Goal: Task Accomplishment & Management: Manage account settings

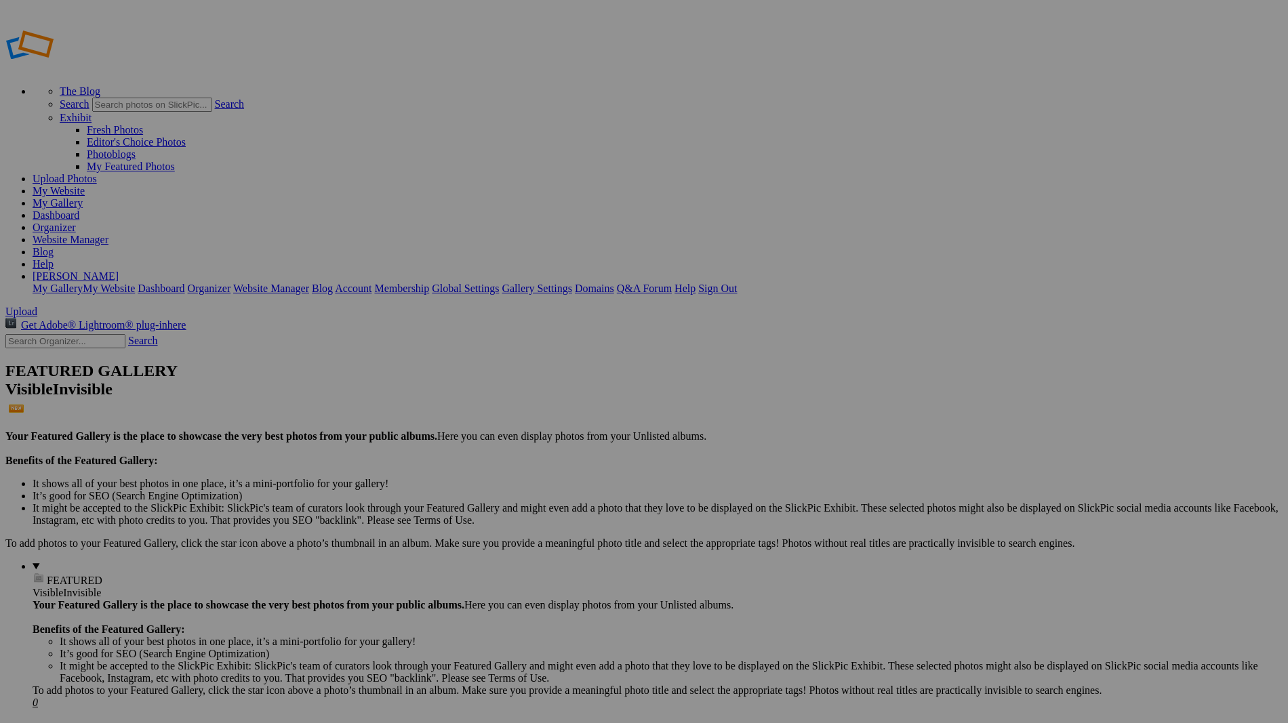
drag, startPoint x: 369, startPoint y: 246, endPoint x: 349, endPoint y: 247, distance: 19.7
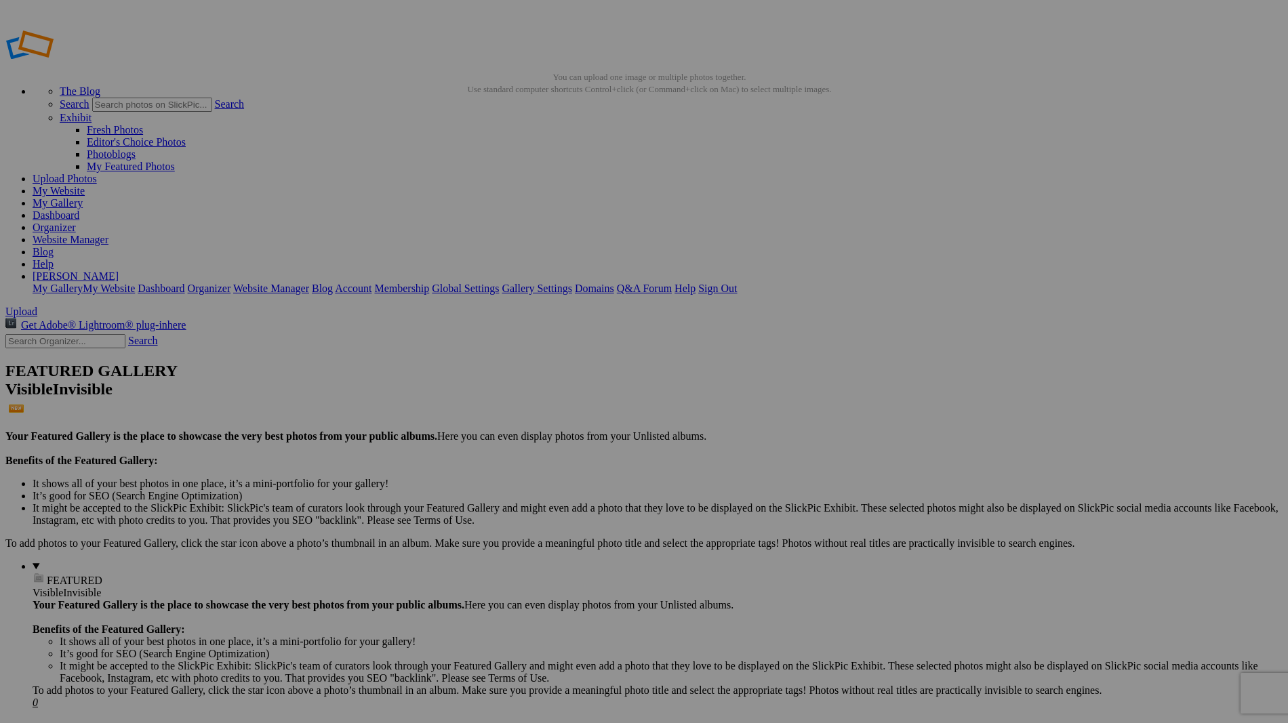
type input "The Singing Sands"
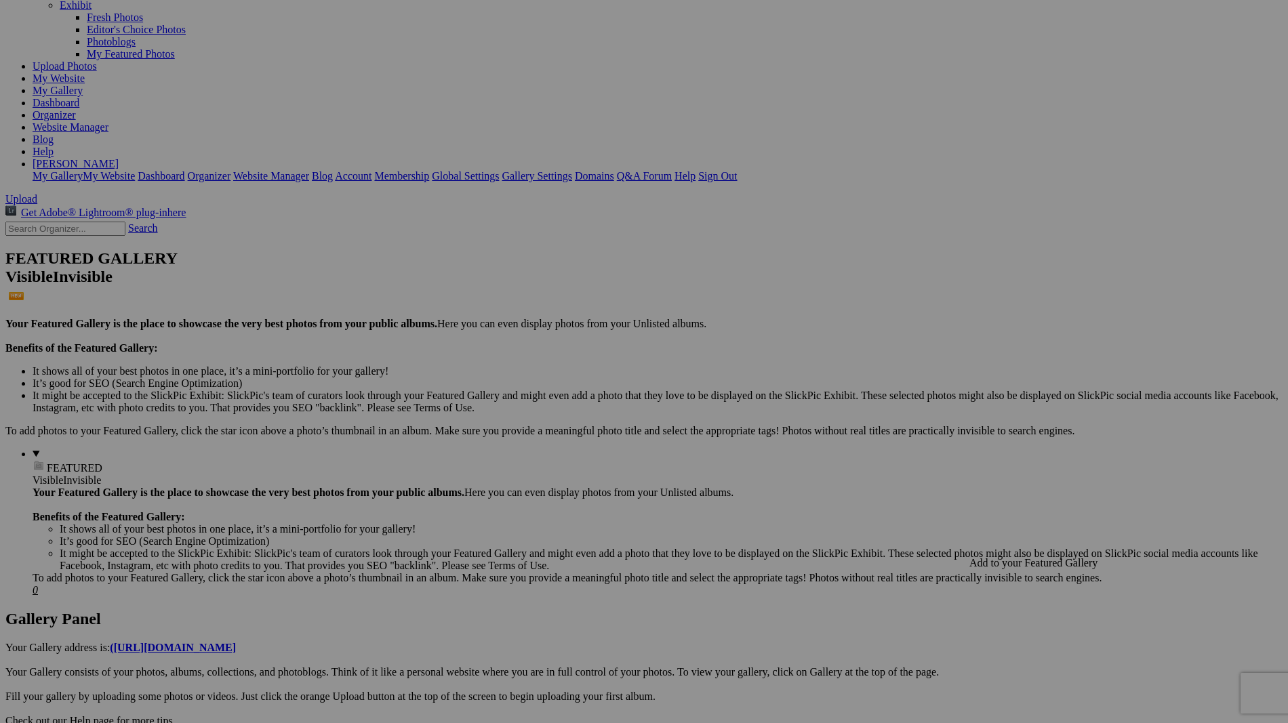
scroll to position [145, 0]
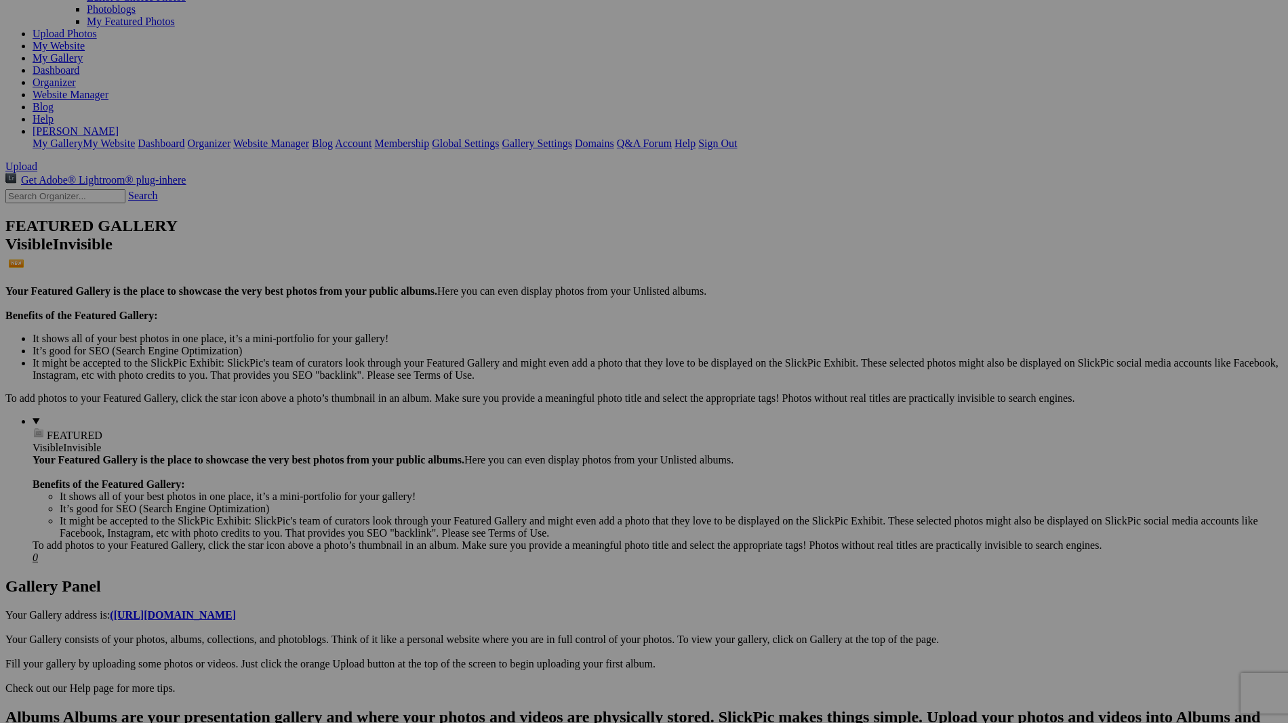
drag, startPoint x: 1020, startPoint y: 485, endPoint x: 924, endPoint y: 479, distance: 95.7
paste input "brachiation"
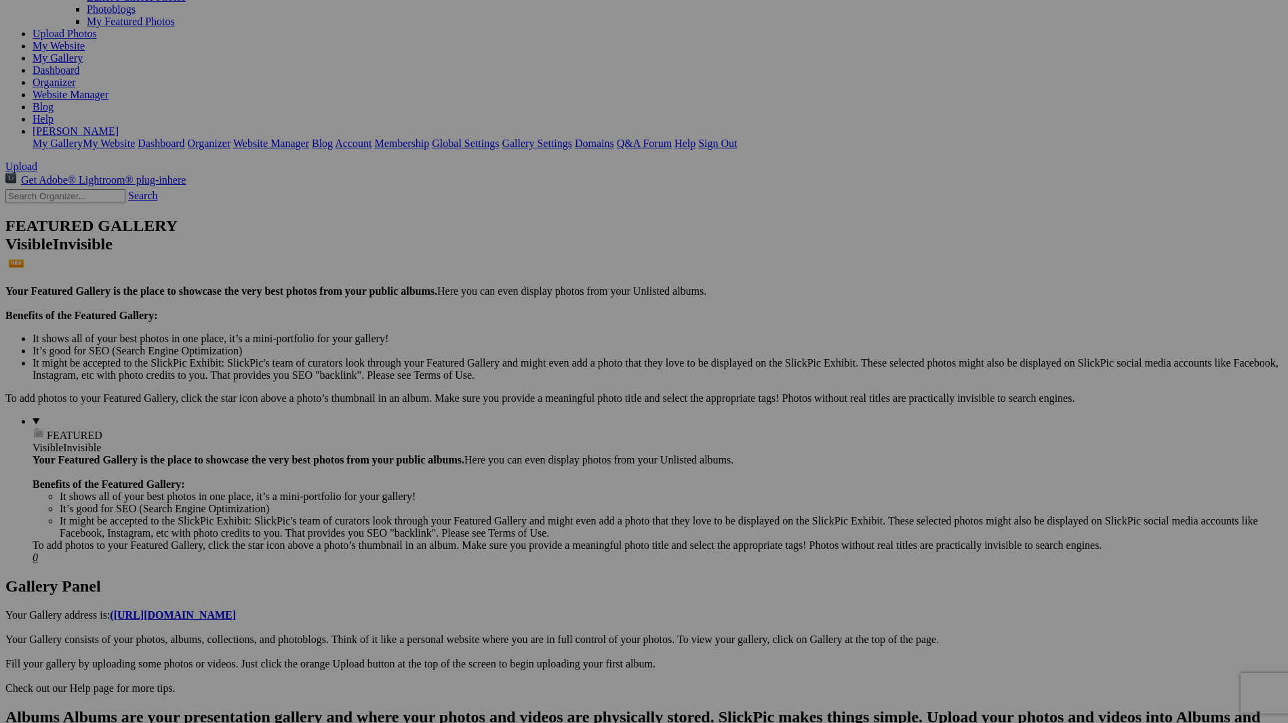
drag, startPoint x: 1008, startPoint y: 485, endPoint x: 1018, endPoint y: 491, distance: 11.3
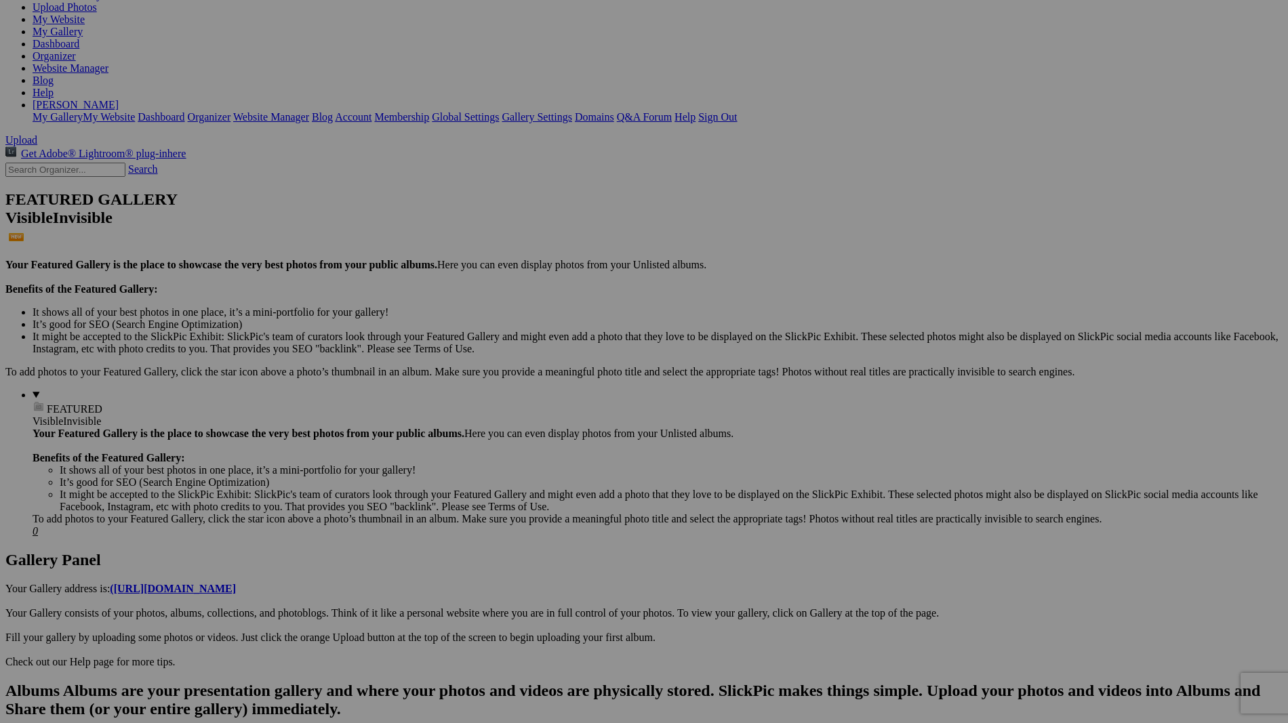
type input "Brachiation"
drag, startPoint x: 1021, startPoint y: 612, endPoint x: 933, endPoint y: 609, distance: 87.5
type input "First Frost"
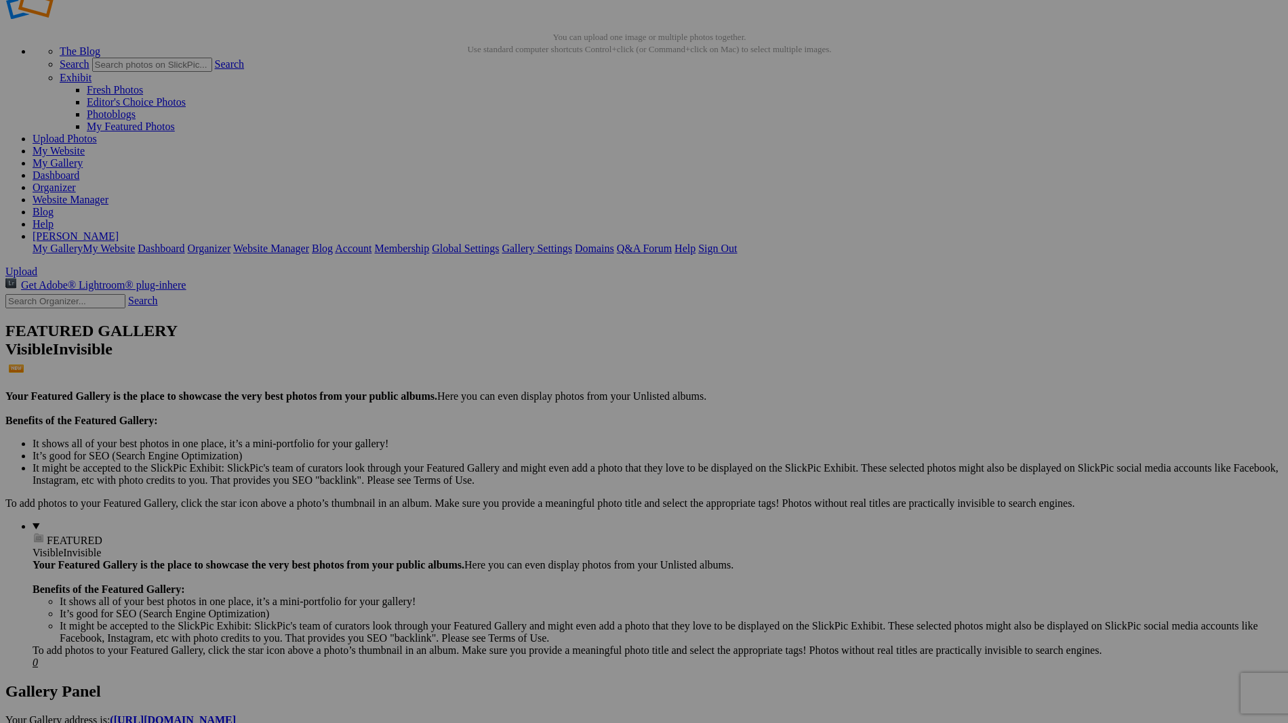
scroll to position [163, 0]
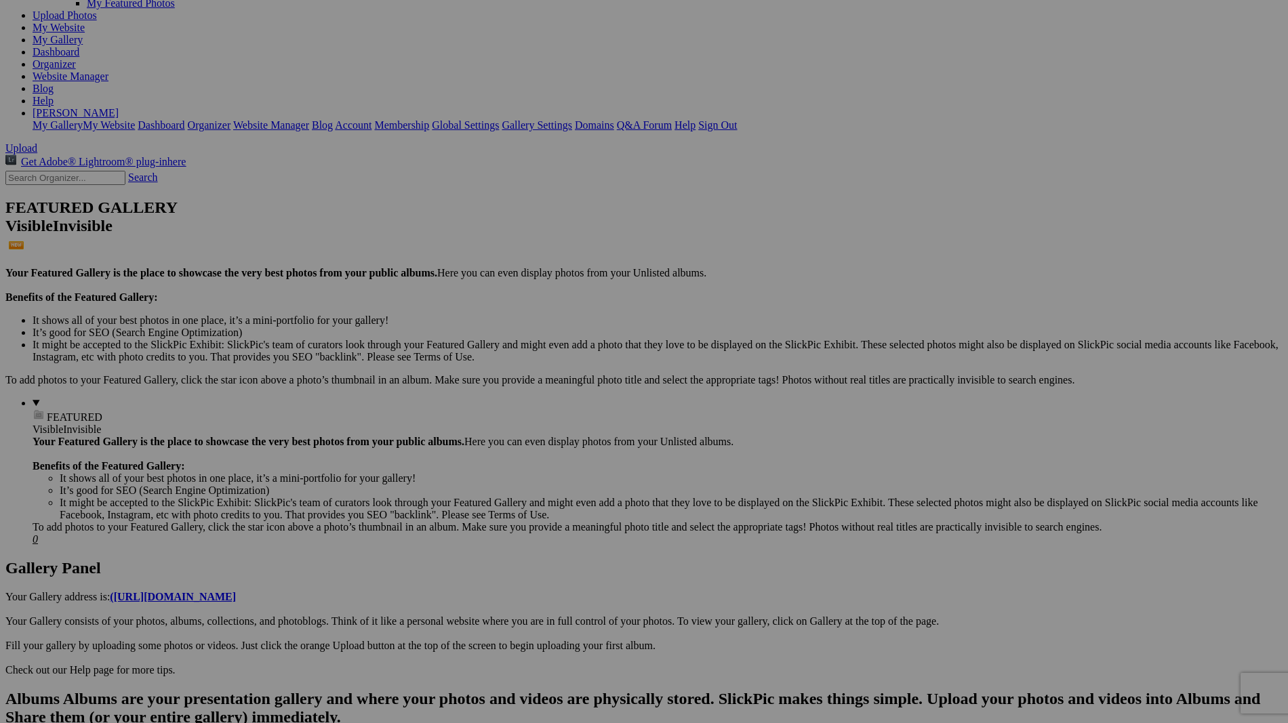
drag, startPoint x: 1063, startPoint y: 620, endPoint x: 1156, endPoint y: 621, distance: 92.9
type input "Last Light"
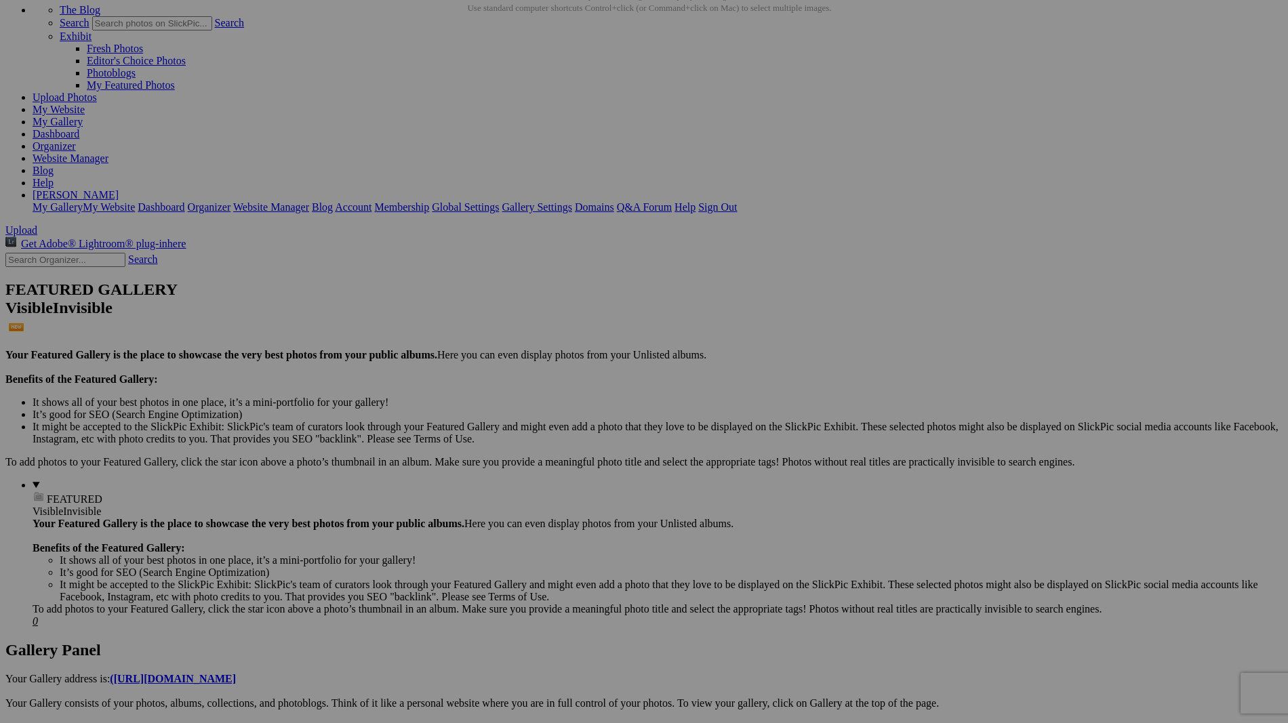
scroll to position [0, 0]
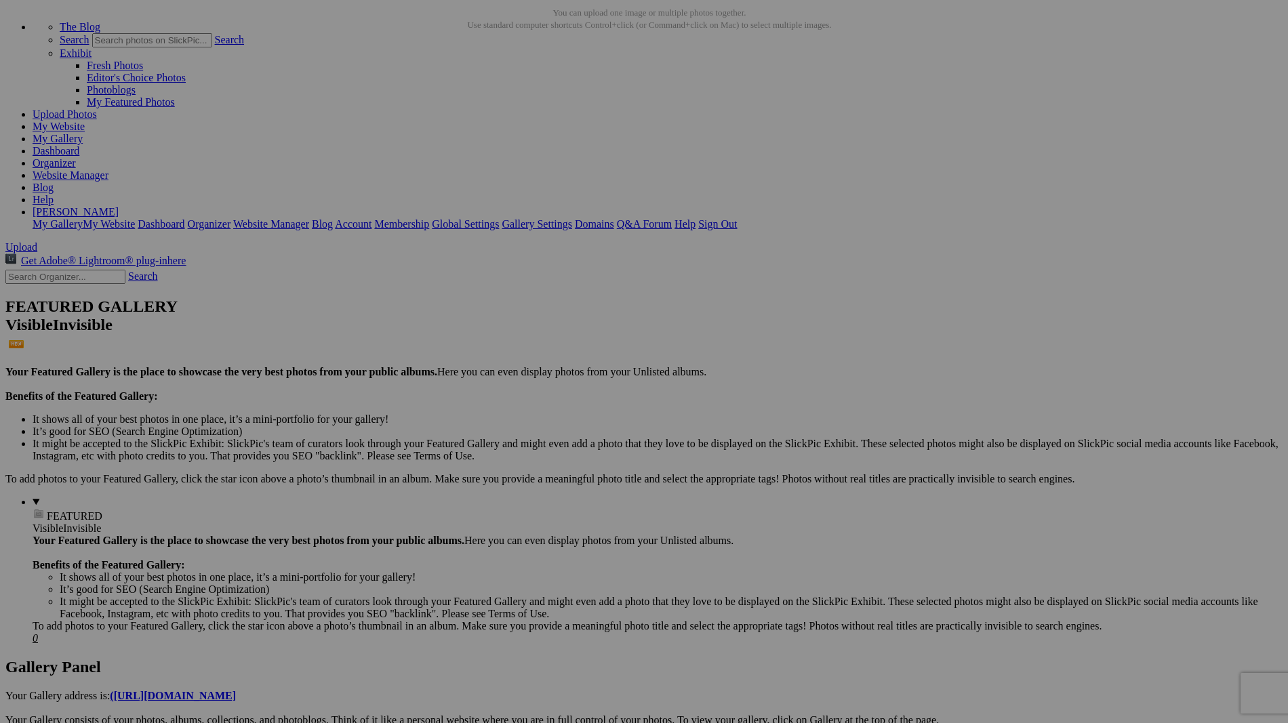
scroll to position [11, 0]
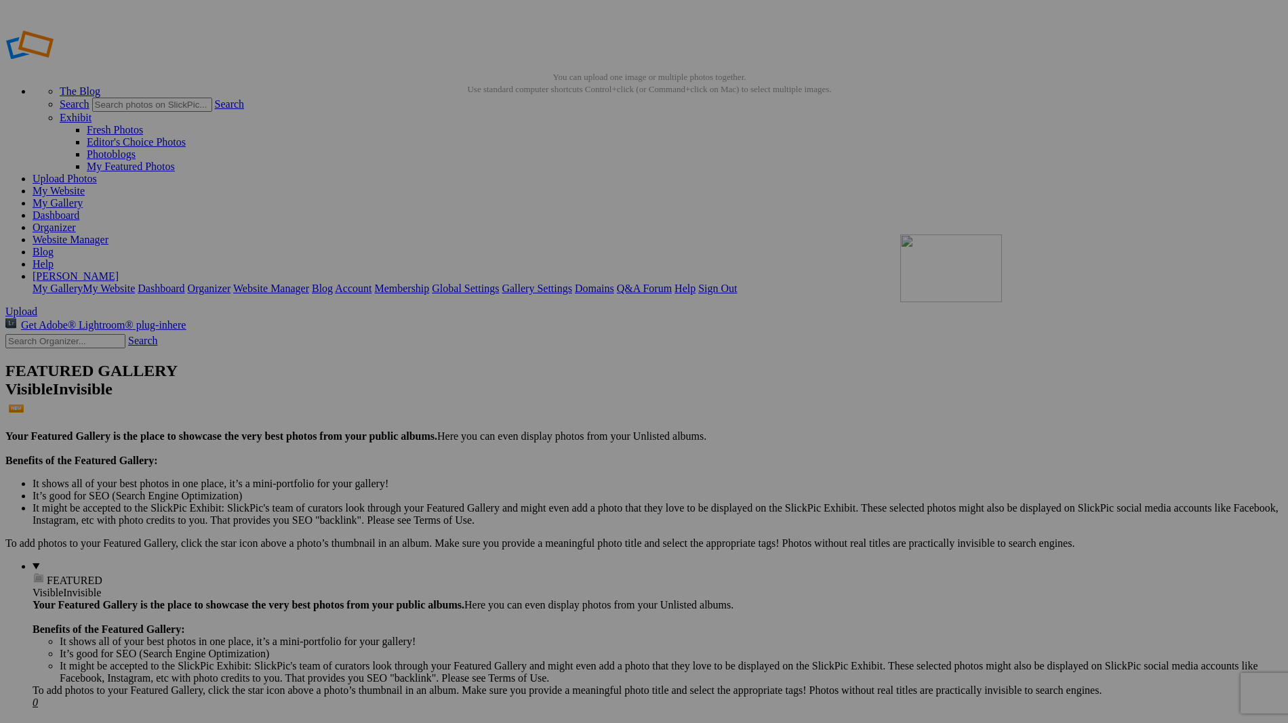
drag, startPoint x: 391, startPoint y: 212, endPoint x: 1095, endPoint y: 332, distance: 714.3
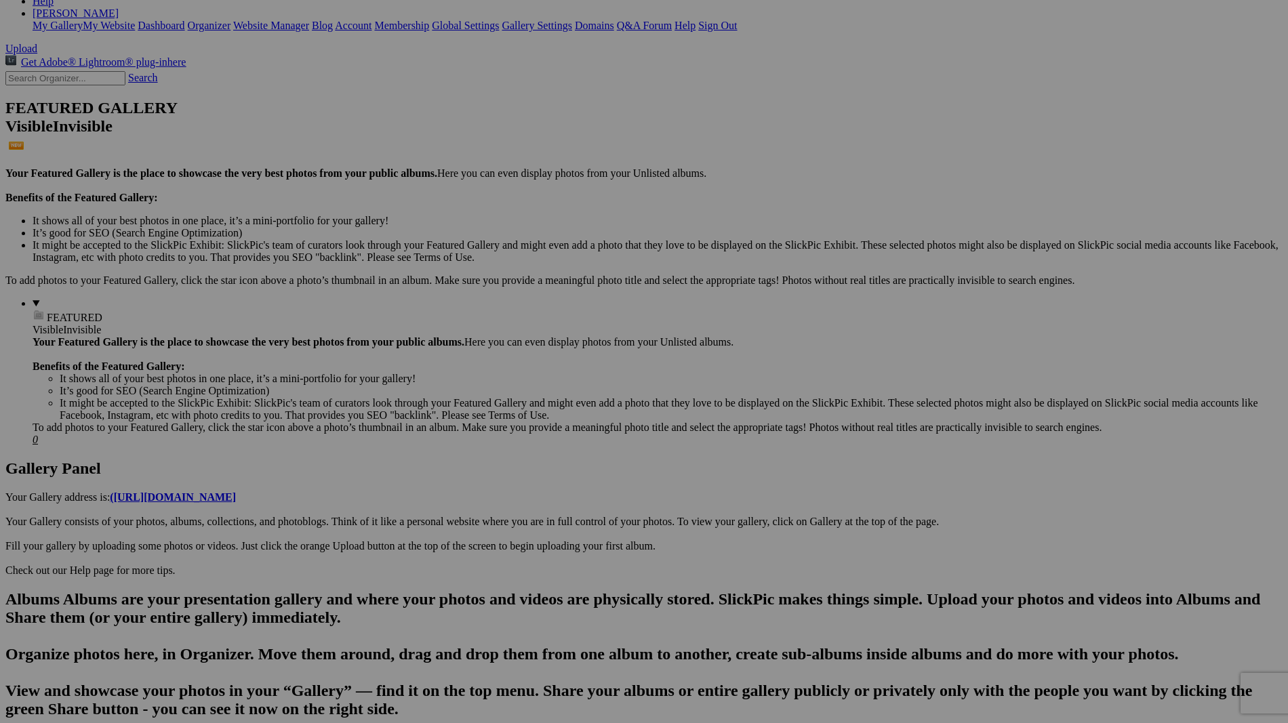
scroll to position [115, 0]
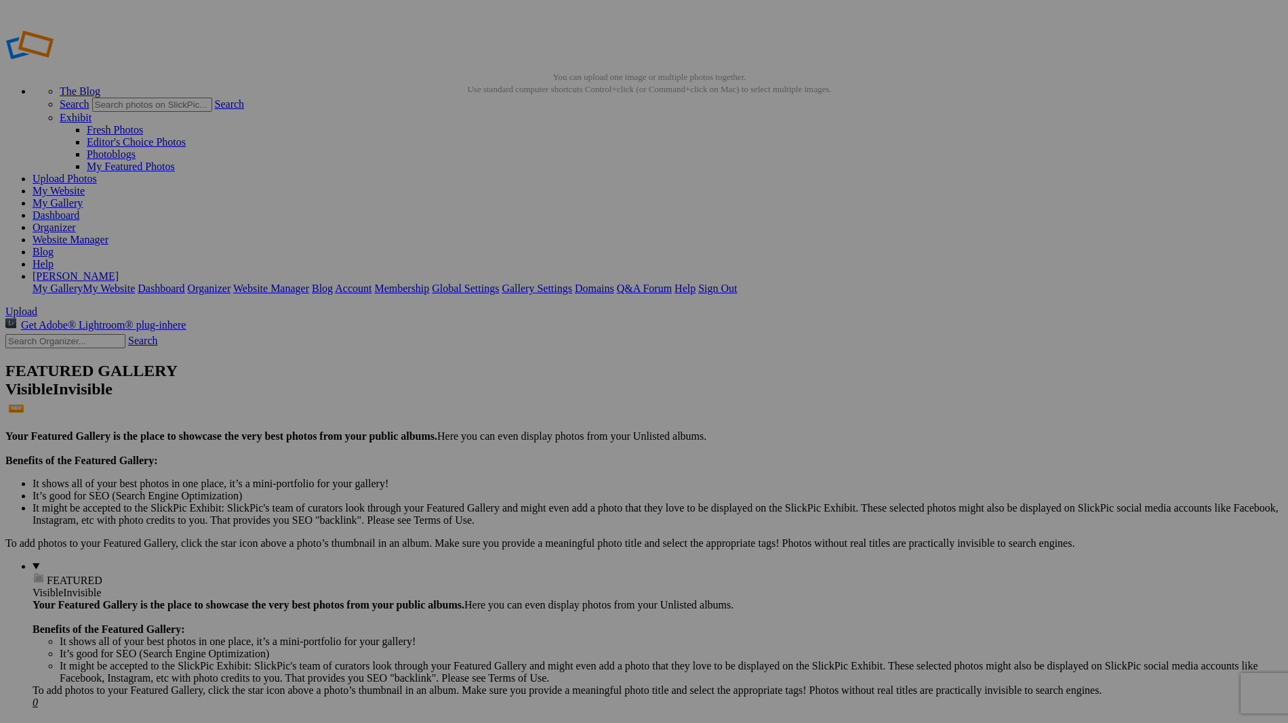
drag, startPoint x: 362, startPoint y: 265, endPoint x: 461, endPoint y: 265, distance: 98.9
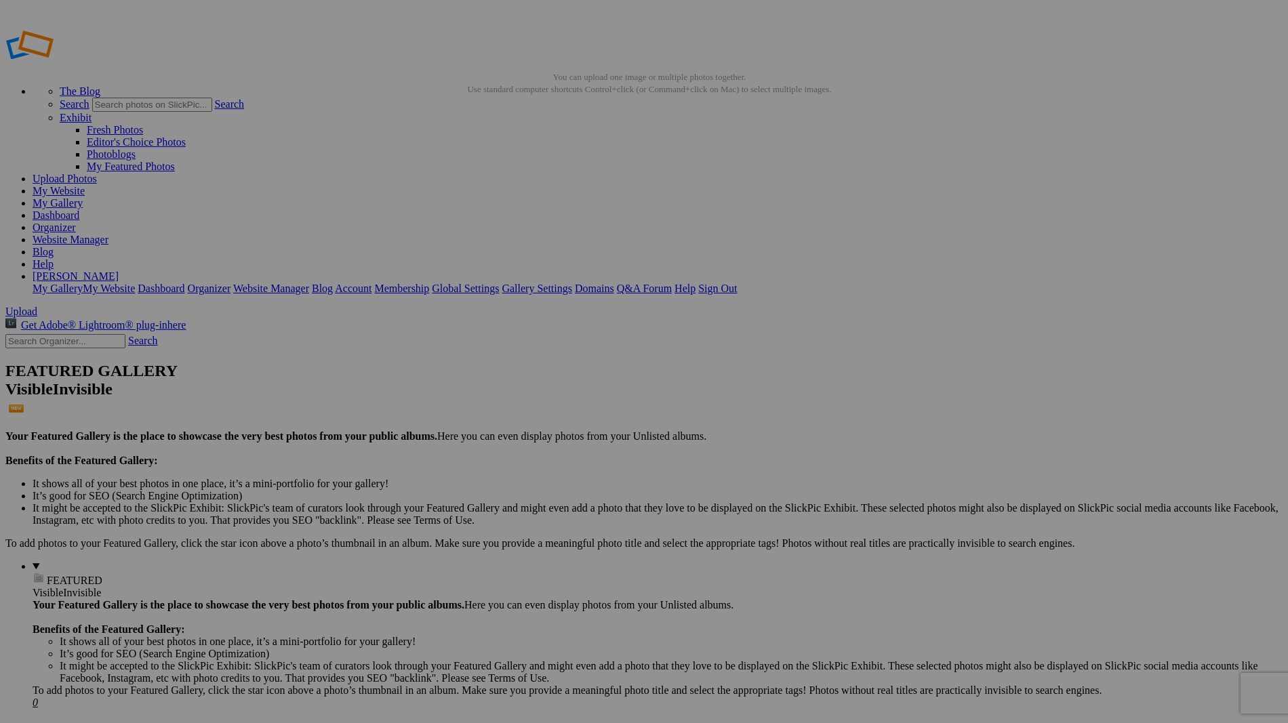
type input "Diamond in the Rough"
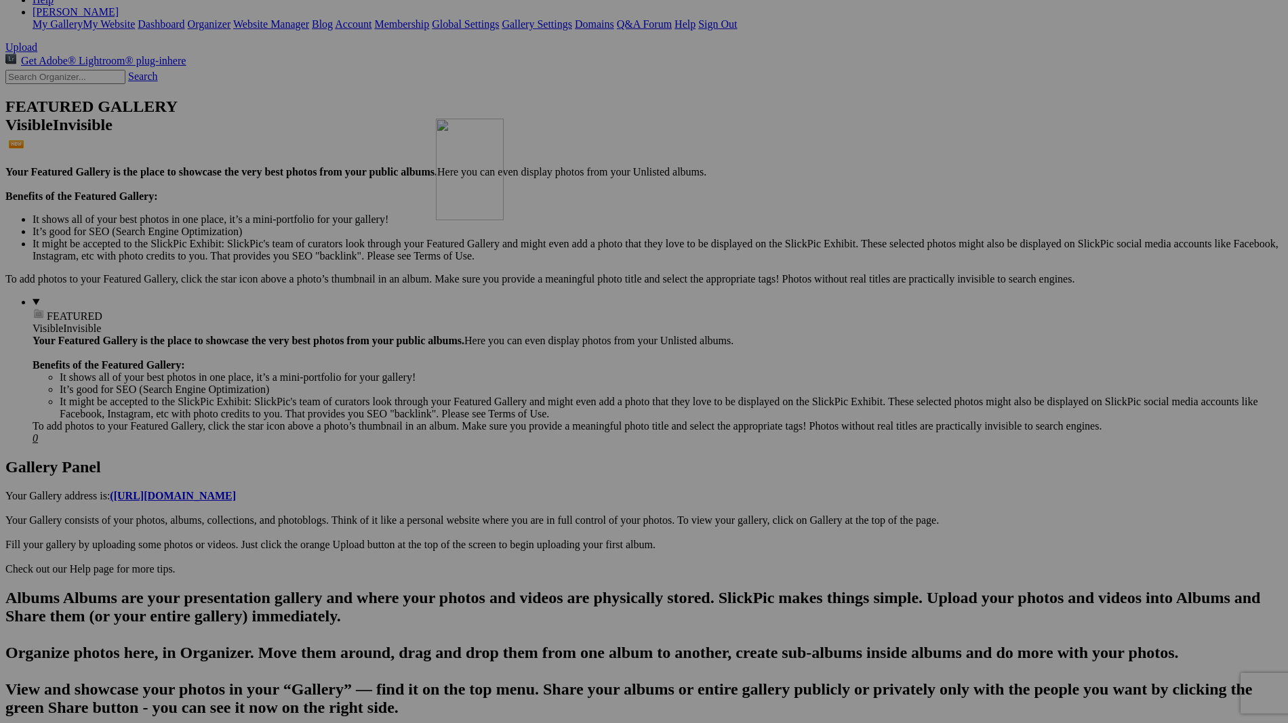
scroll to position [344, 0]
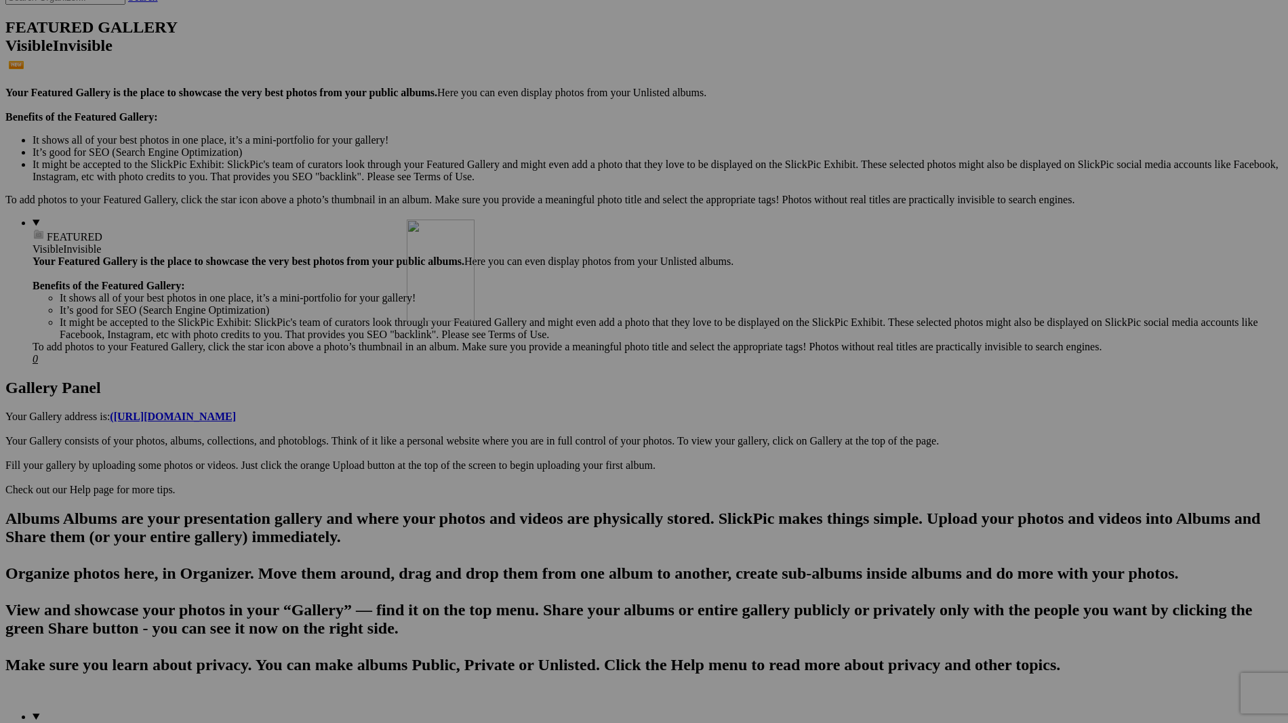
drag, startPoint x: 384, startPoint y: 220, endPoint x: 602, endPoint y: 337, distance: 247.7
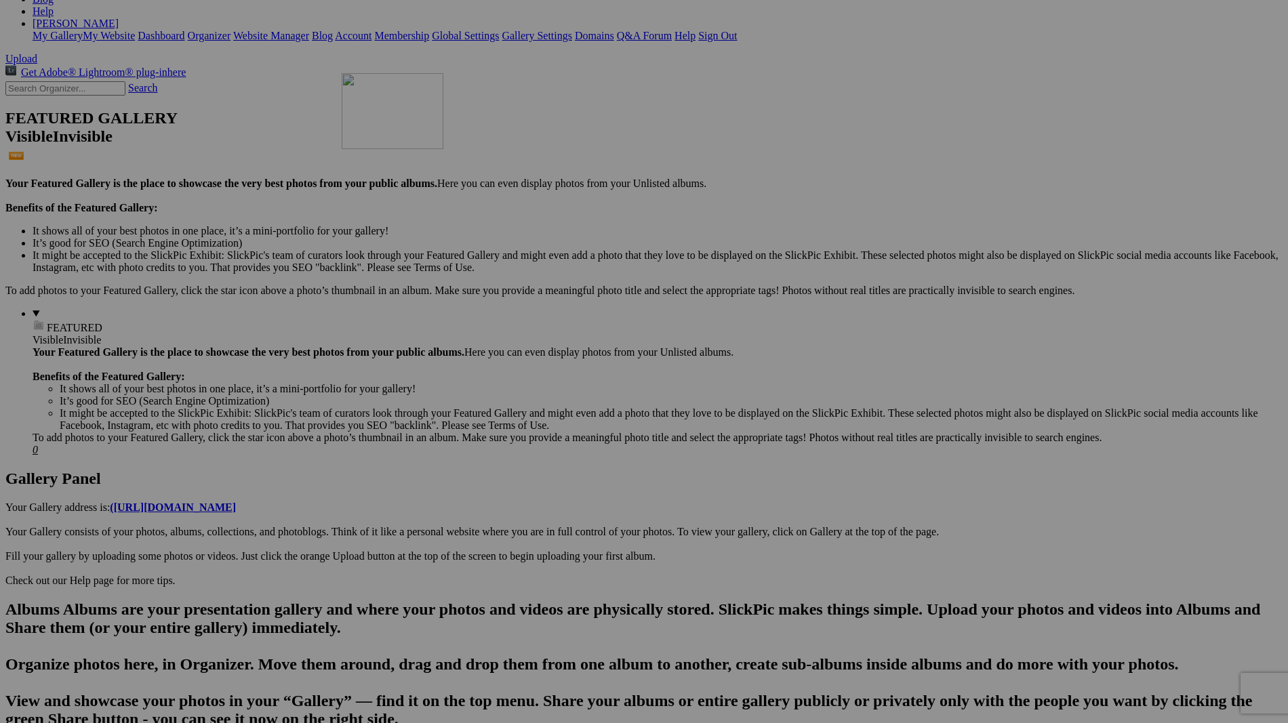
scroll to position [344, 0]
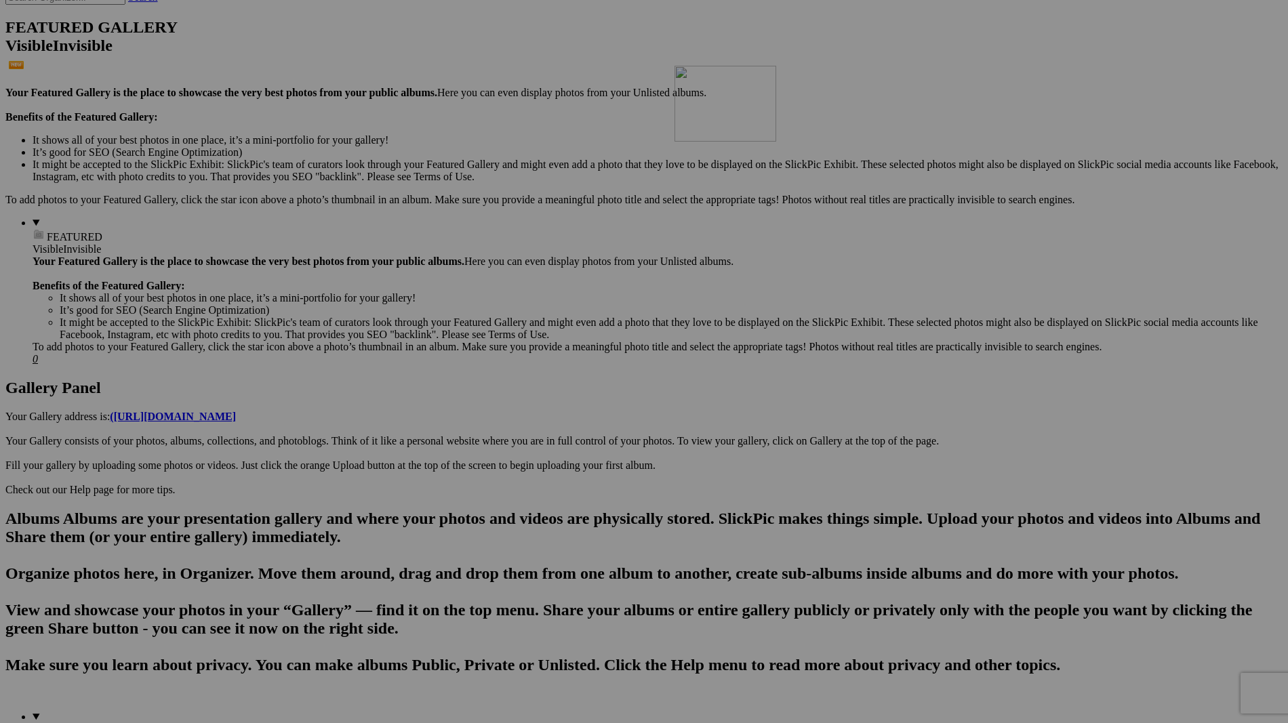
drag, startPoint x: 381, startPoint y: 211, endPoint x: 857, endPoint y: 183, distance: 476.6
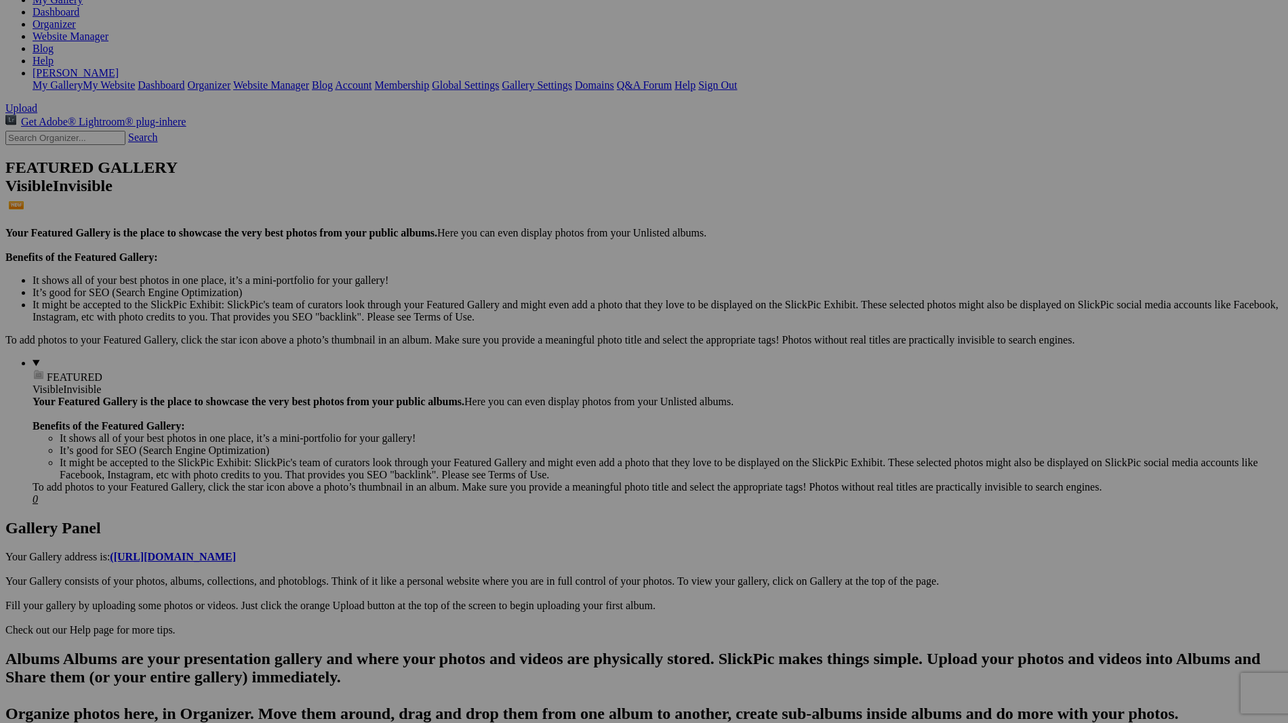
scroll to position [252, 0]
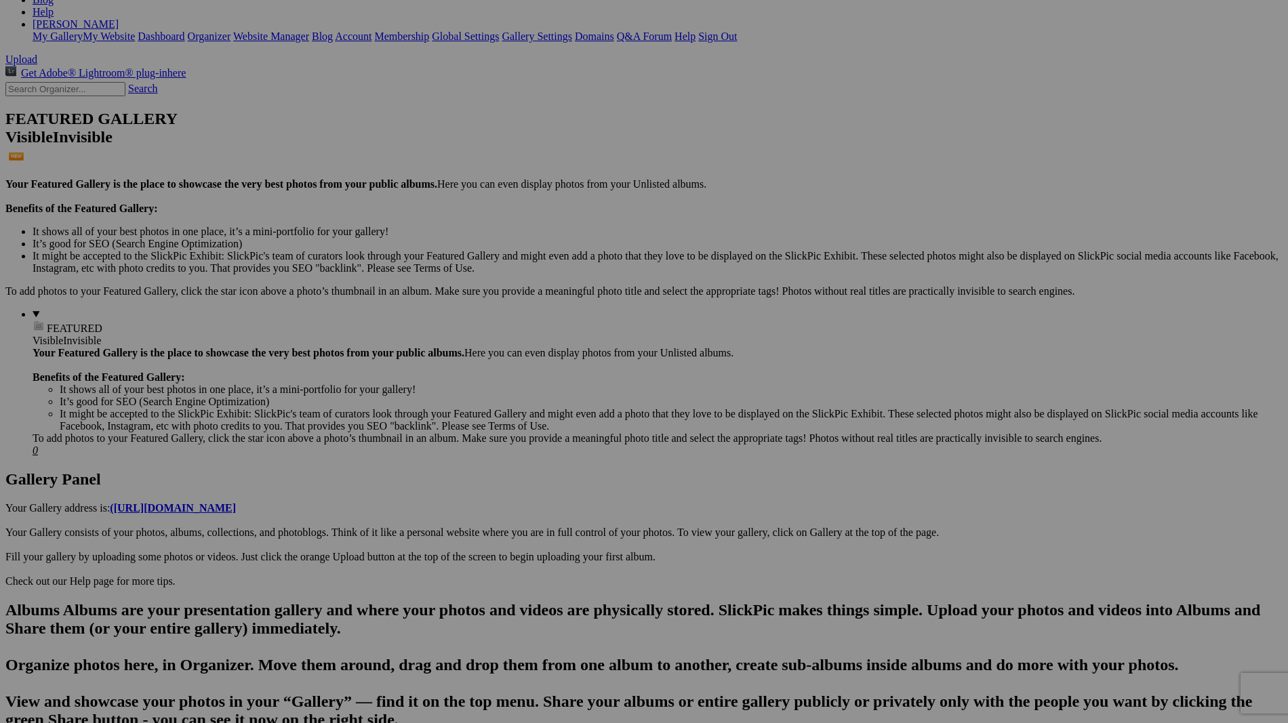
drag, startPoint x: 809, startPoint y: 360, endPoint x: 977, endPoint y: 370, distance: 167.7
type input "Wintertide"
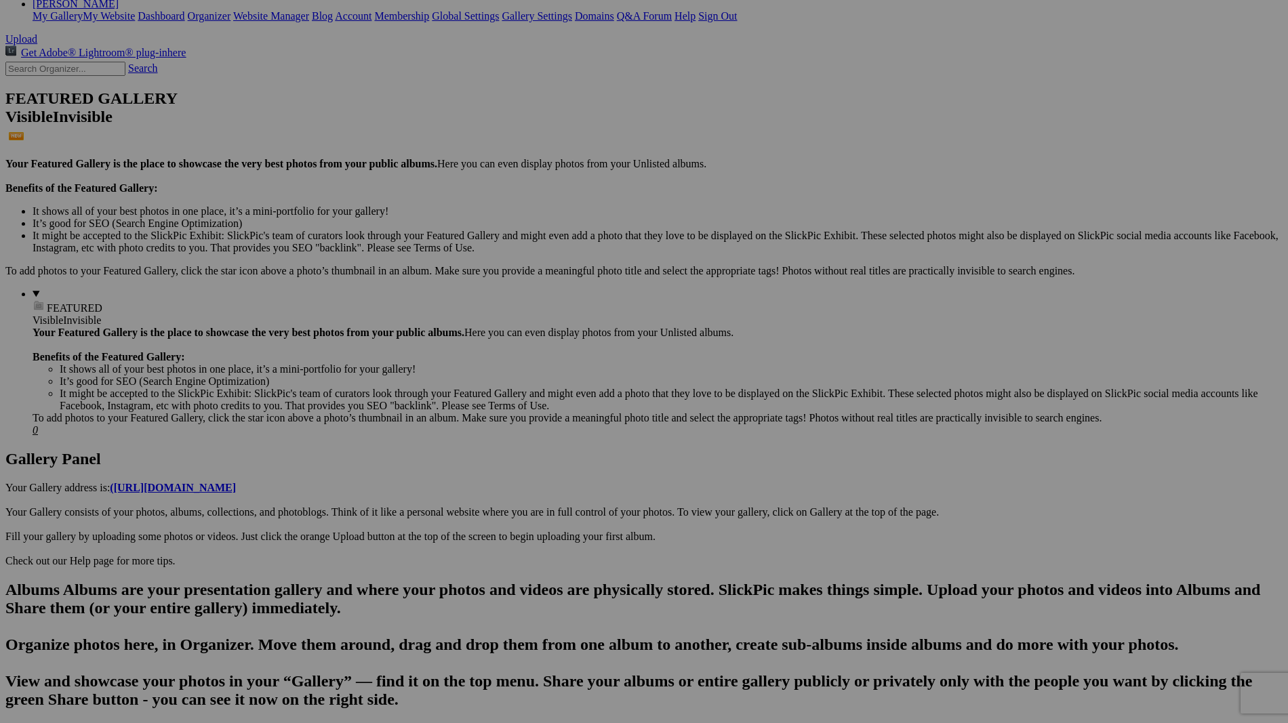
scroll to position [0, 0]
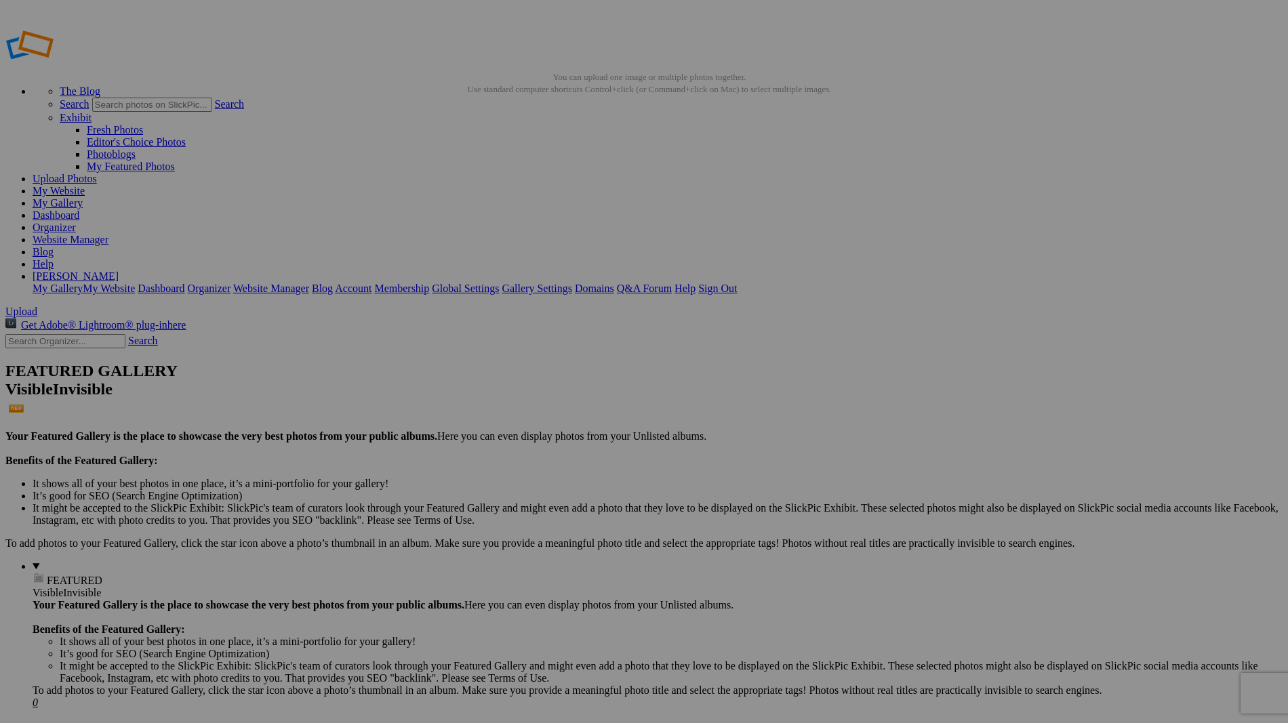
drag, startPoint x: 390, startPoint y: 210, endPoint x: 634, endPoint y: 522, distance: 396.3
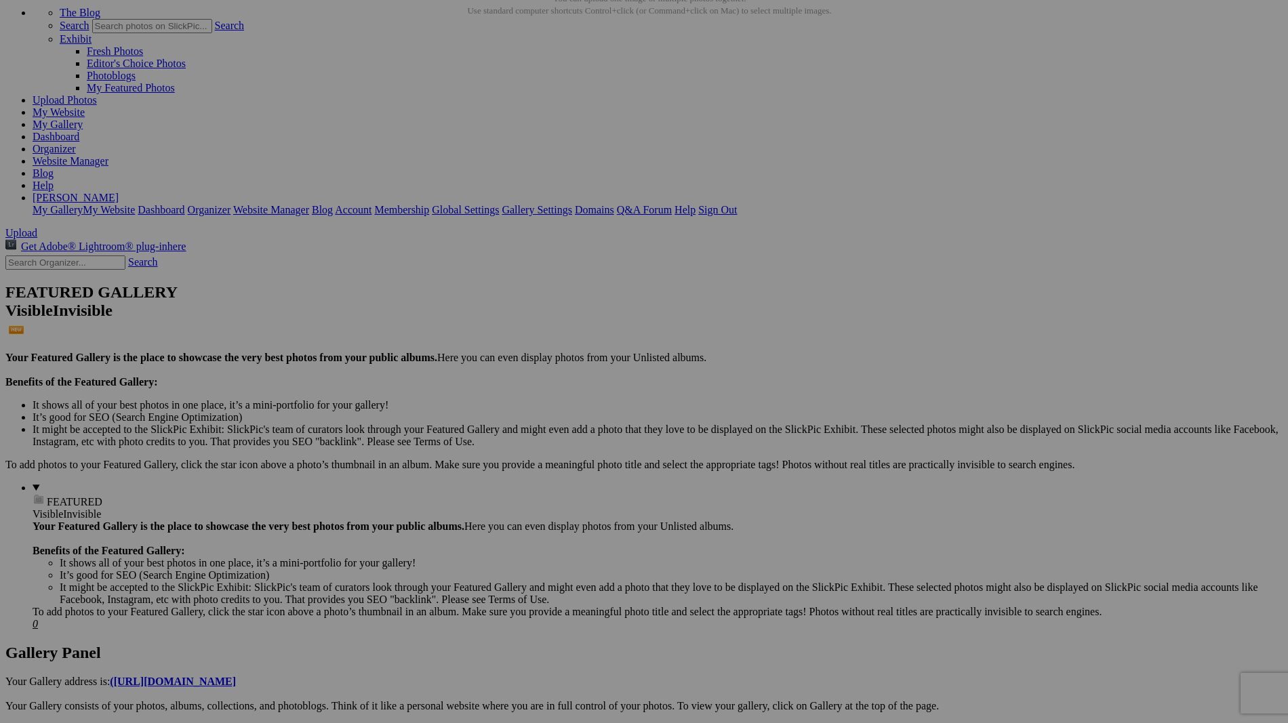
scroll to position [144, 0]
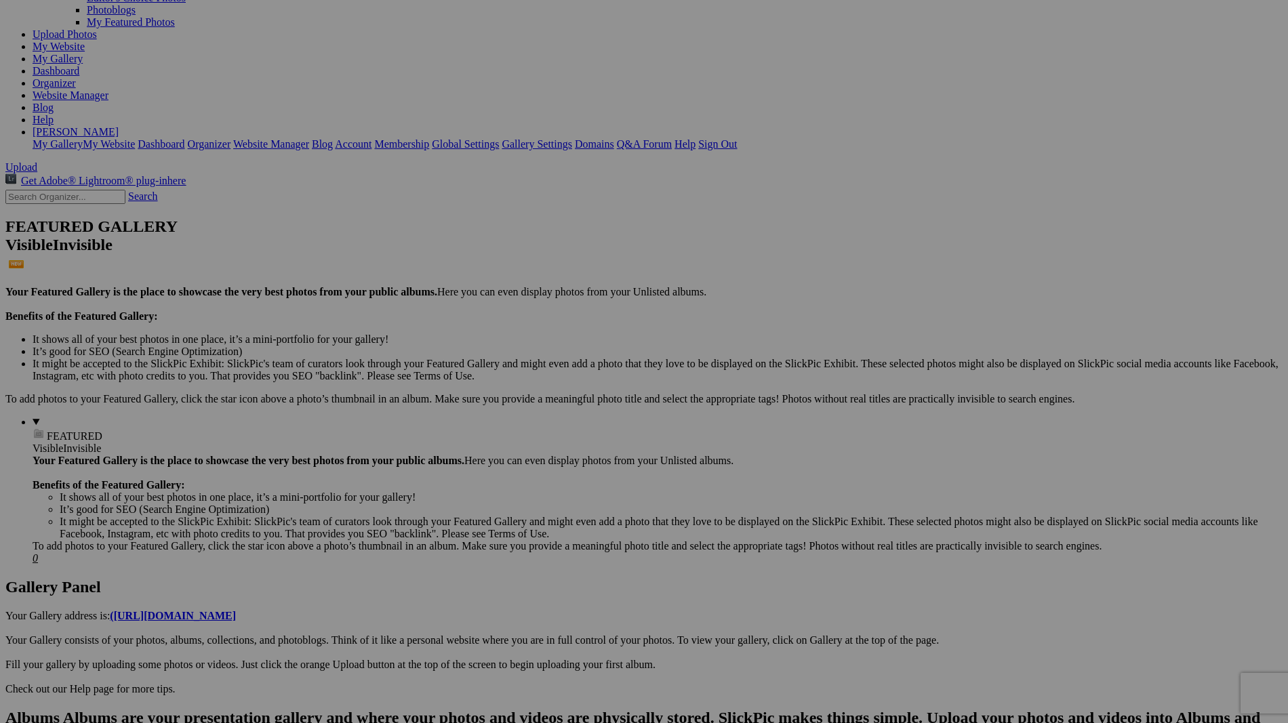
drag, startPoint x: 585, startPoint y: 469, endPoint x: 705, endPoint y: 469, distance: 120.0
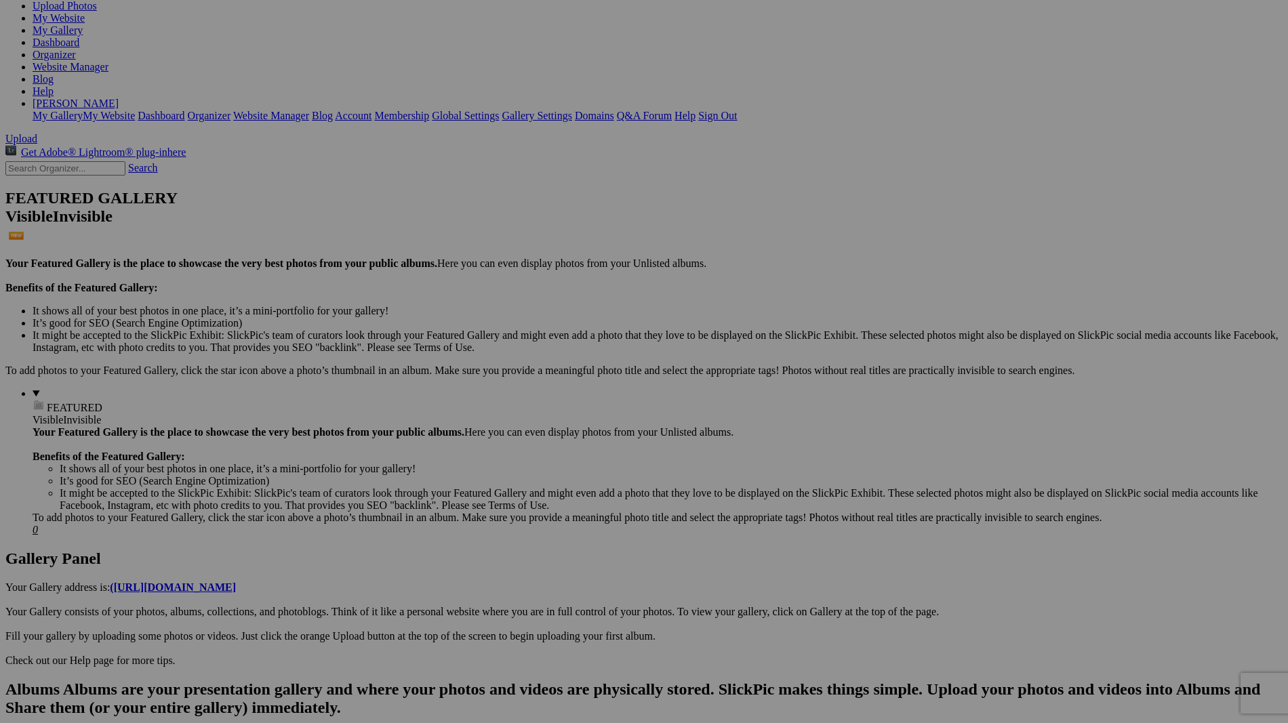
scroll to position [344, 0]
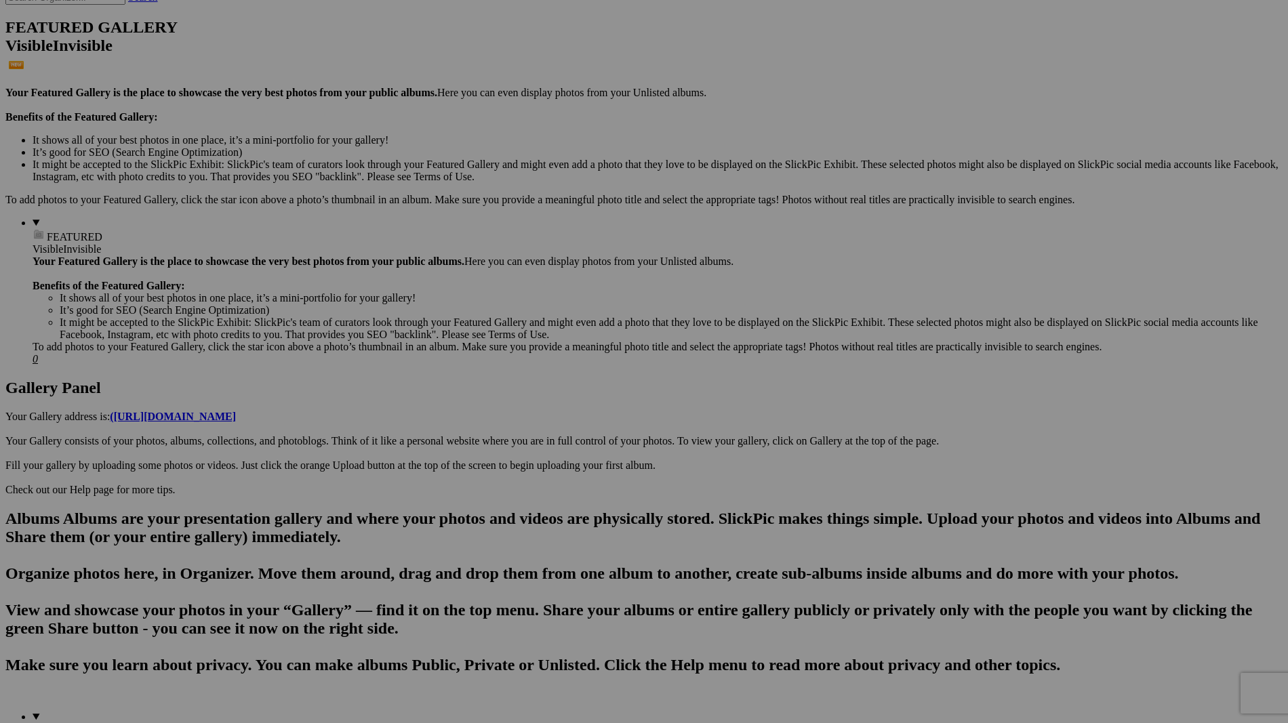
type input "Robbers Roost"
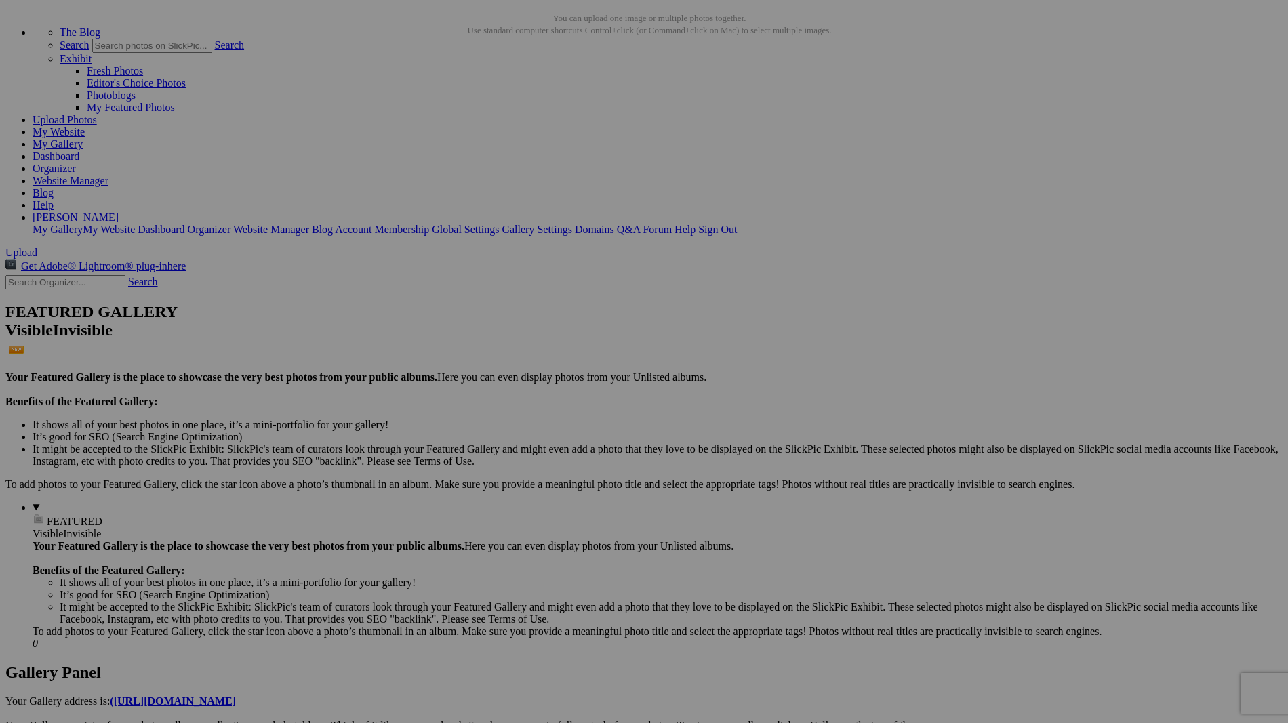
scroll to position [0, 0]
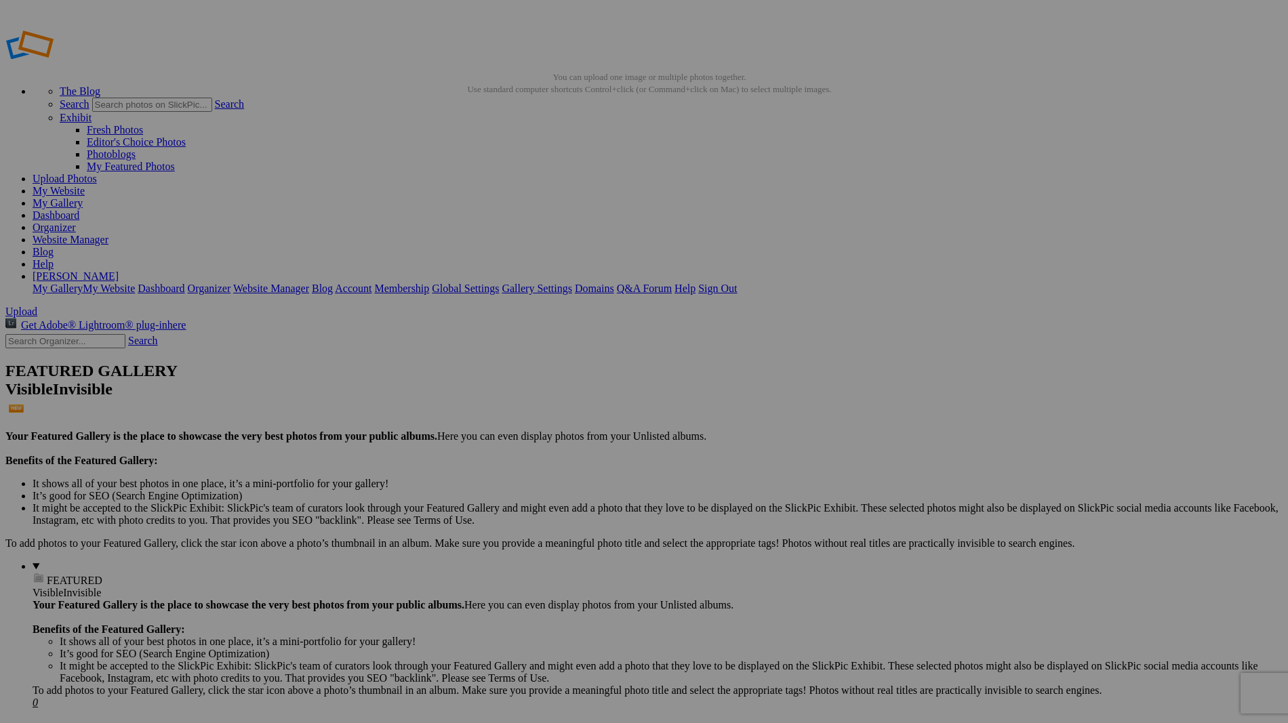
type input "Monochrome"
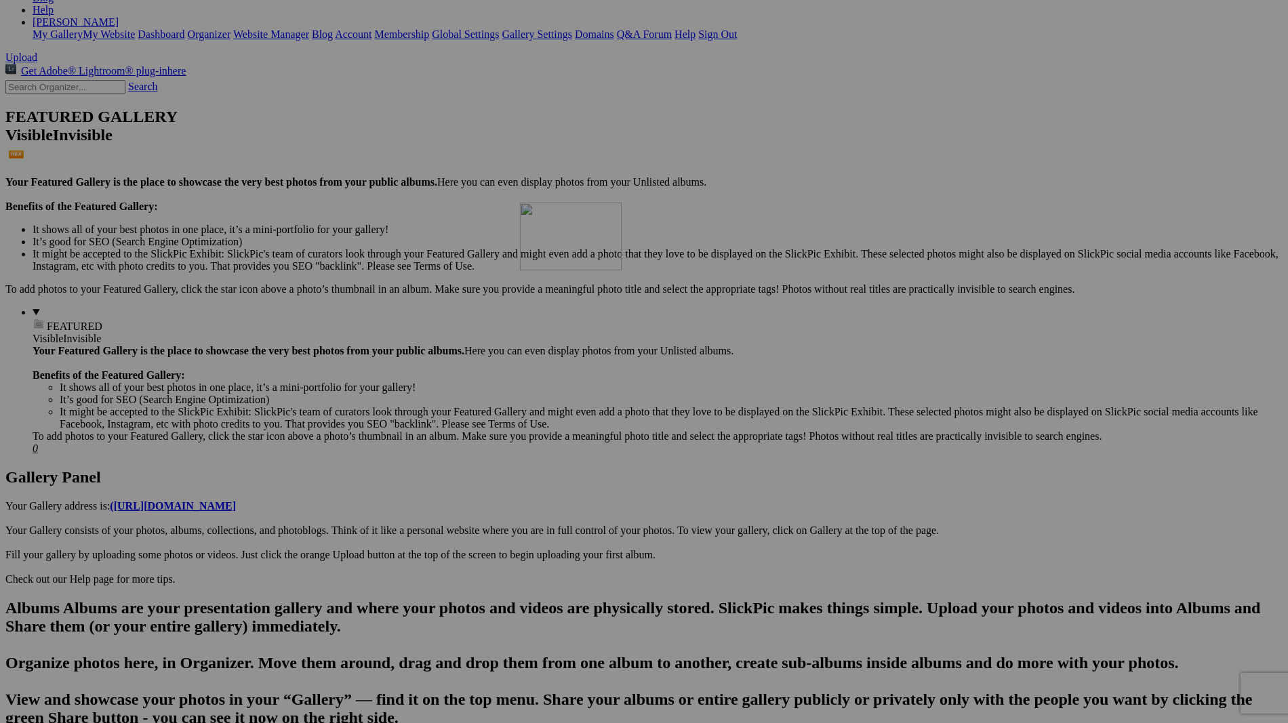
scroll to position [344, 0]
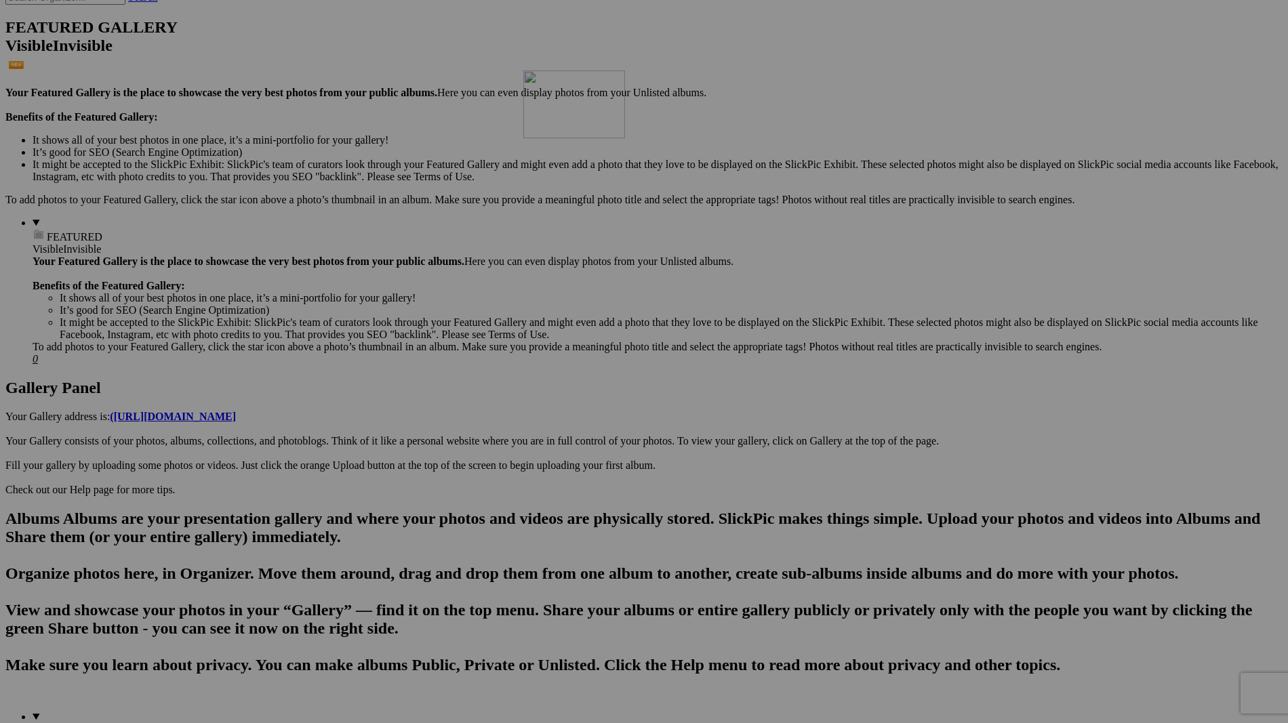
drag, startPoint x: 384, startPoint y: 204, endPoint x: 718, endPoint y: 188, distance: 335.1
drag, startPoint x: 691, startPoint y: 266, endPoint x: 845, endPoint y: 277, distance: 154.9
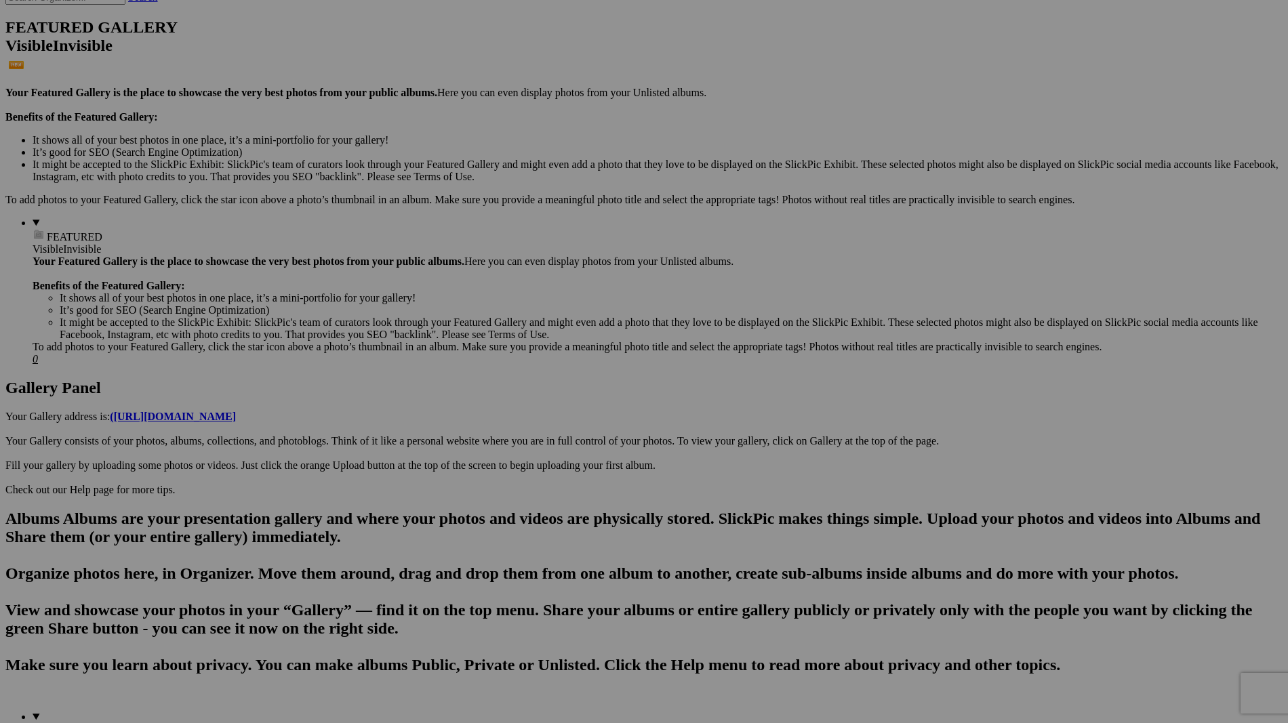
type input "What Lurks Beneath"
drag, startPoint x: 703, startPoint y: 266, endPoint x: 791, endPoint y: 272, distance: 87.6
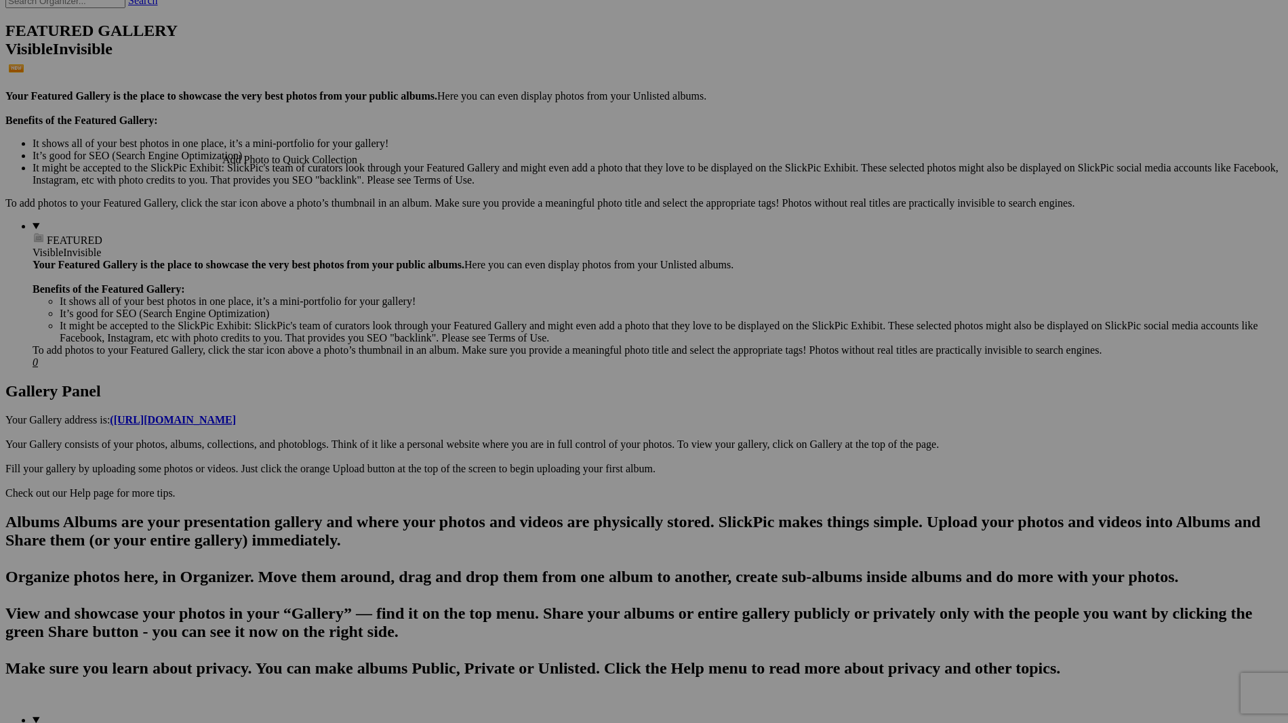
scroll to position [0, 0]
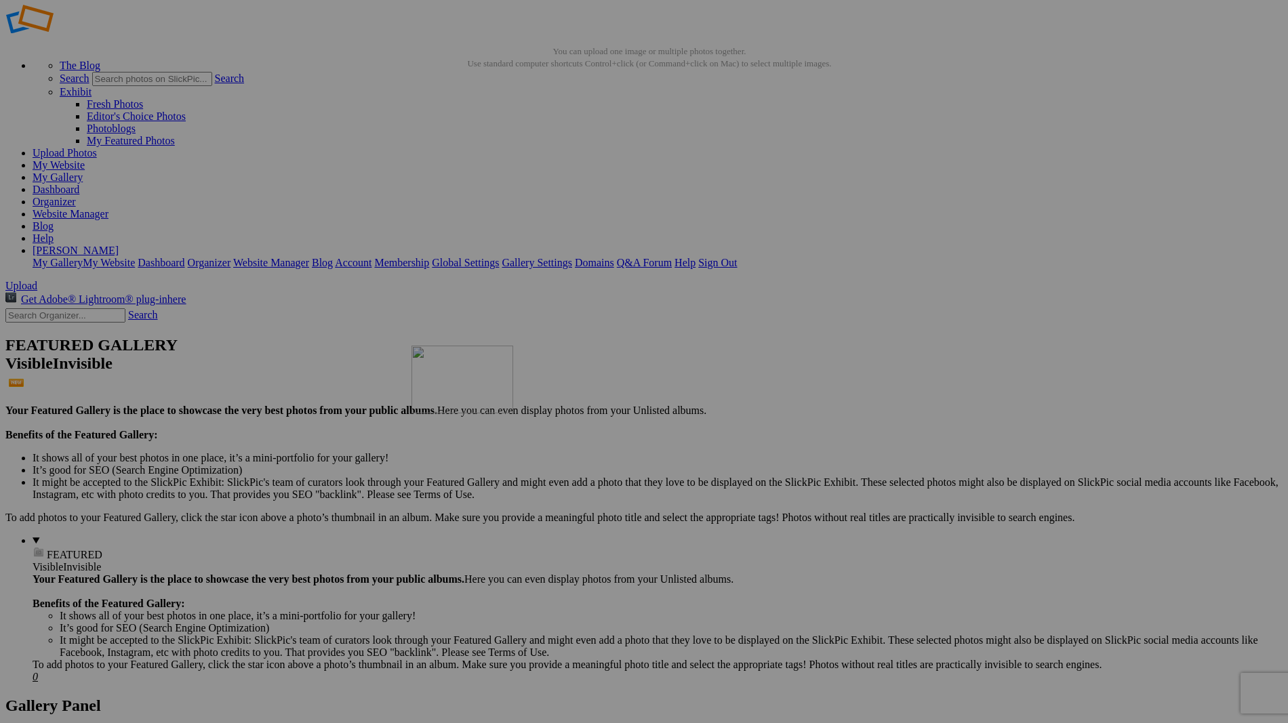
scroll to position [249, 0]
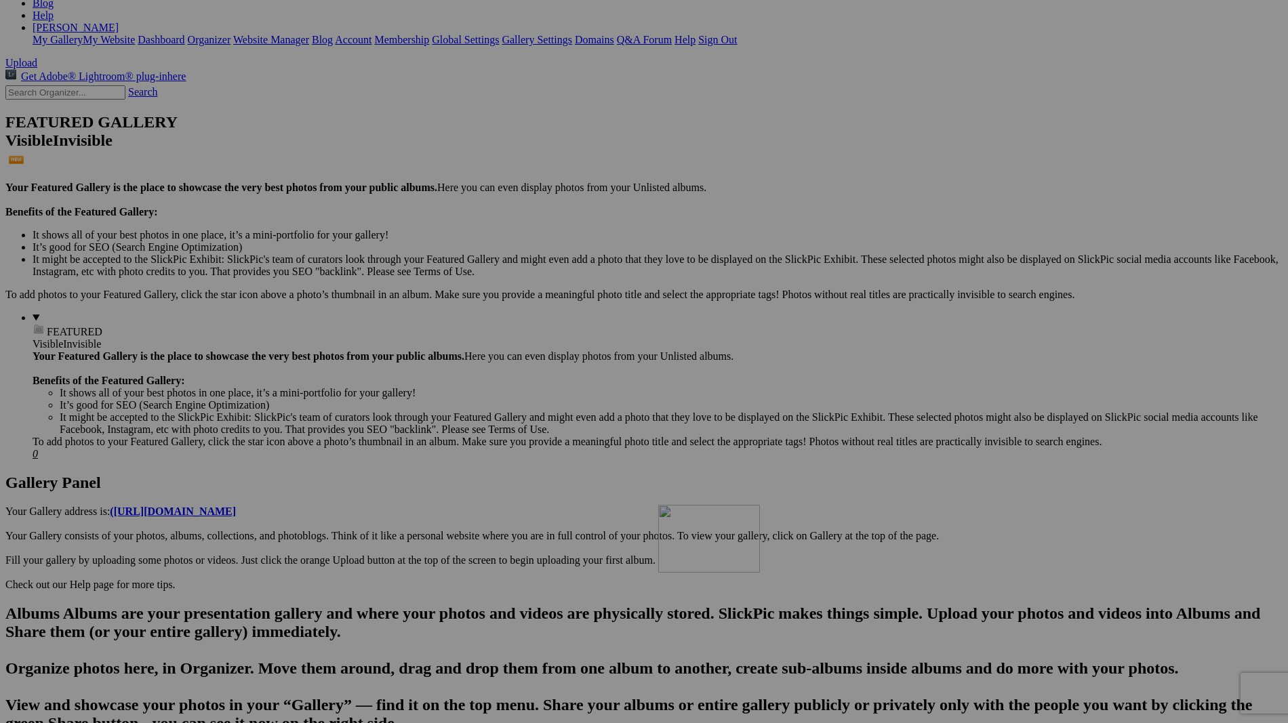
drag, startPoint x: 380, startPoint y: 211, endPoint x: 852, endPoint y: 623, distance: 626.8
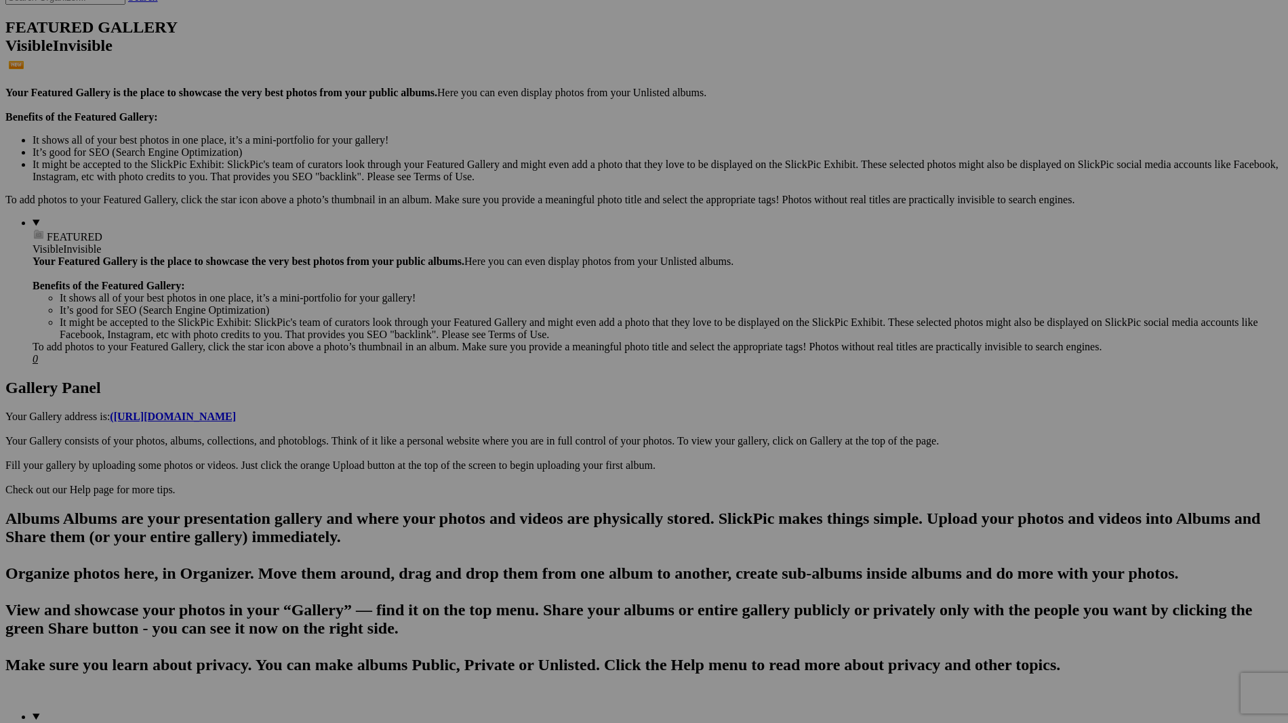
drag, startPoint x: 827, startPoint y: 611, endPoint x: 937, endPoint y: 617, distance: 109.3
type input "Fog Bank"
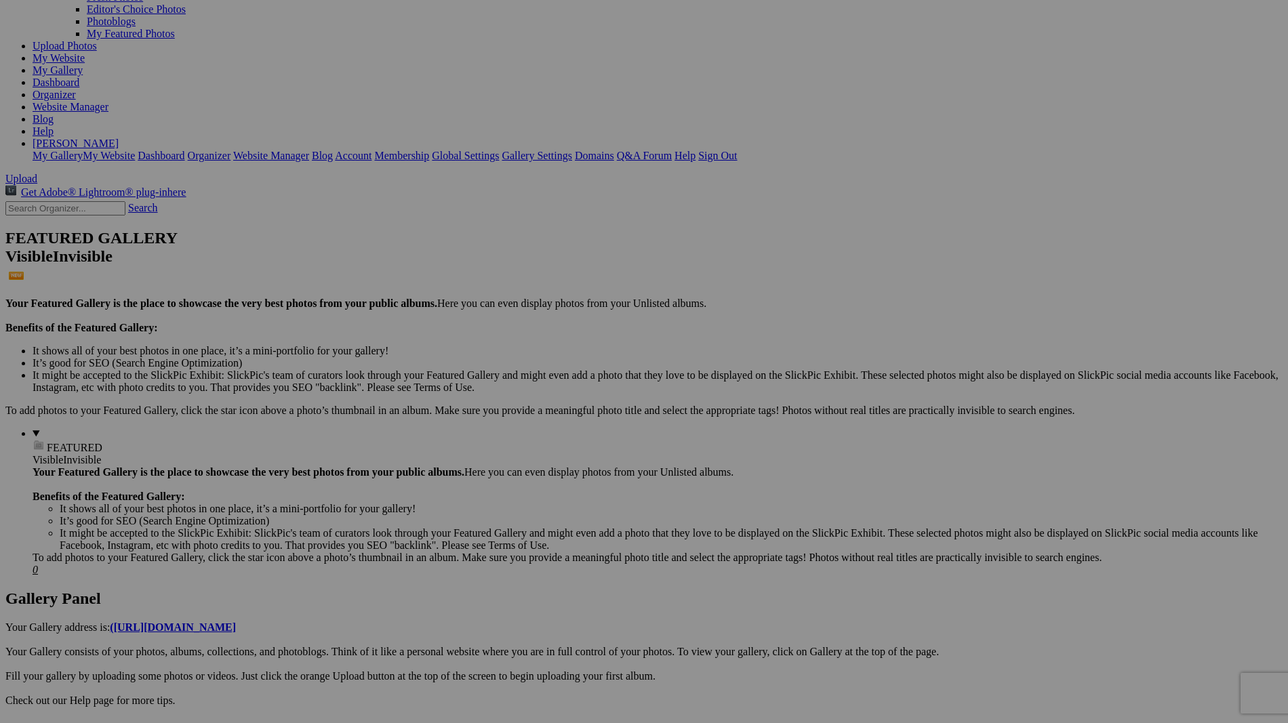
scroll to position [48, 0]
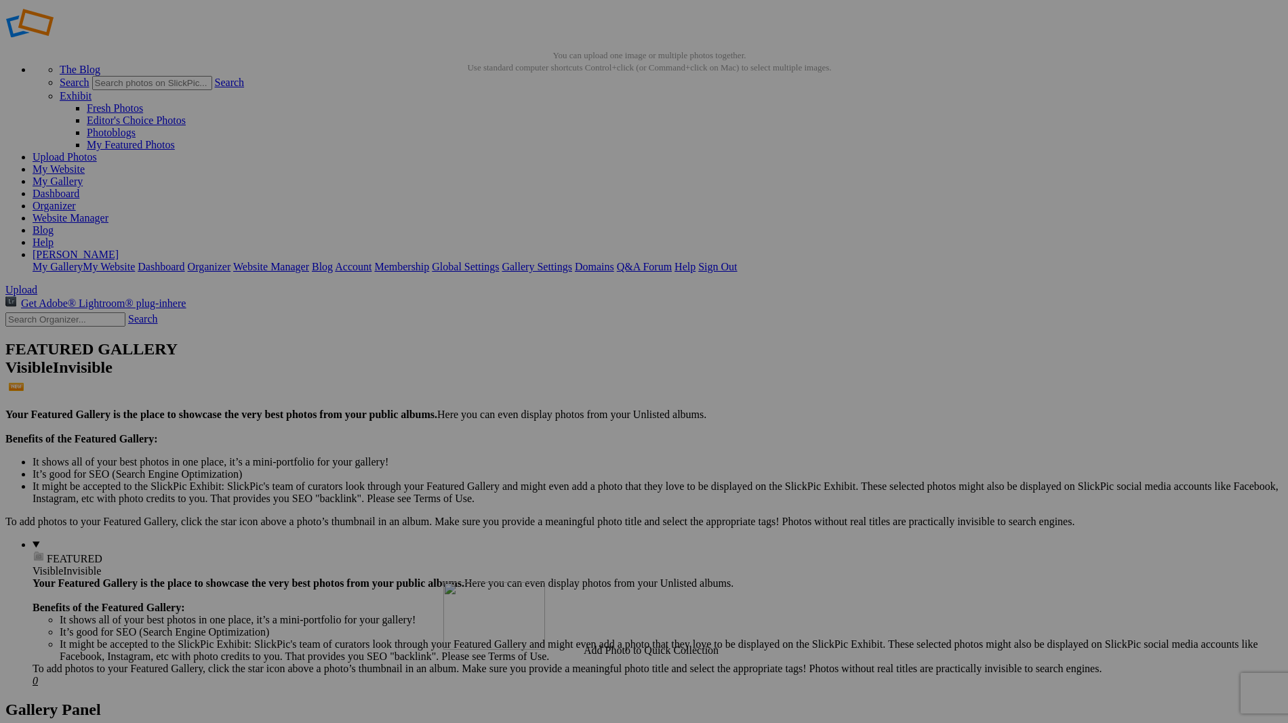
scroll to position [175, 0]
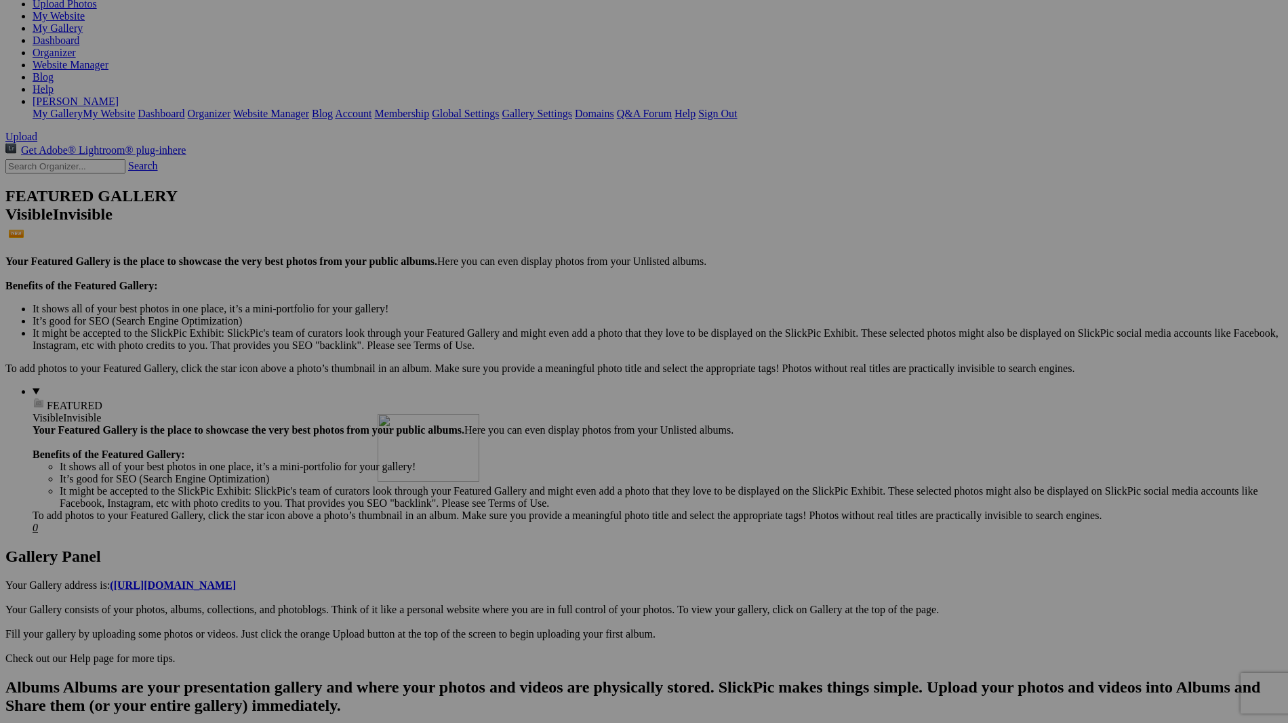
drag, startPoint x: 388, startPoint y: 206, endPoint x: 573, endPoint y: 532, distance: 374.5
drag, startPoint x: 578, startPoint y: 605, endPoint x: 714, endPoint y: 614, distance: 135.8
type input "Winter's Child"
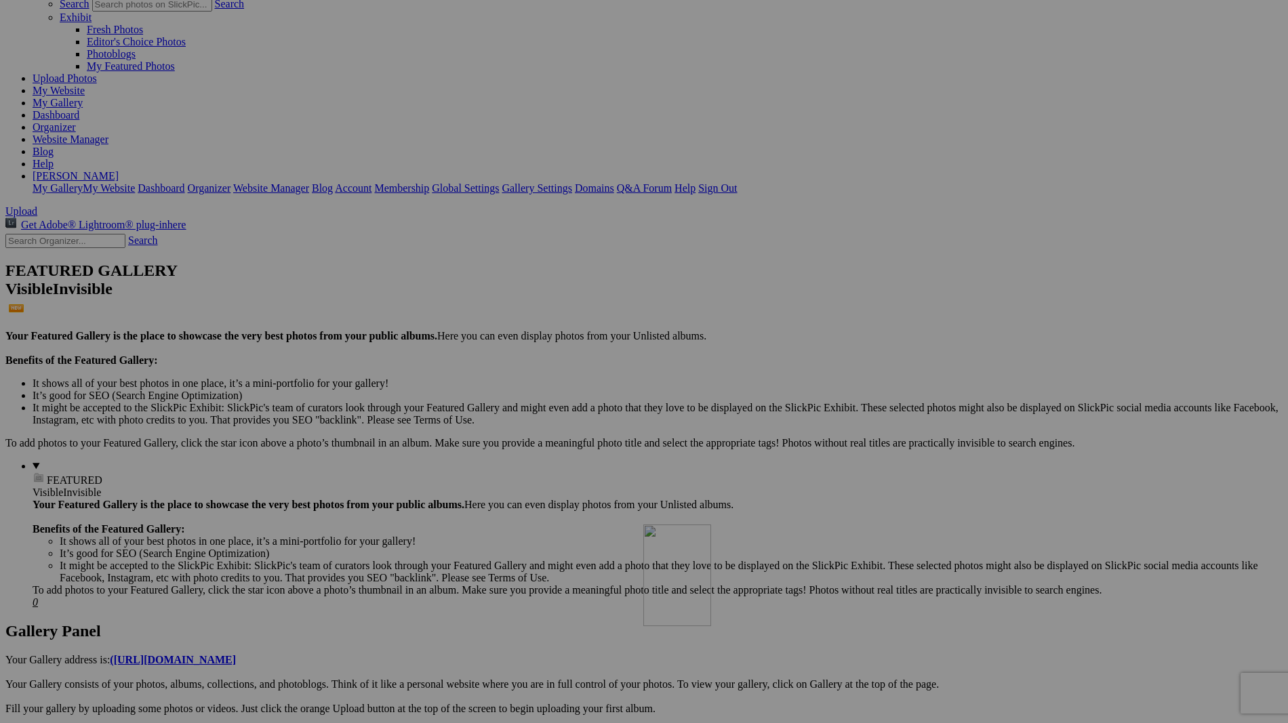
scroll to position [218, 0]
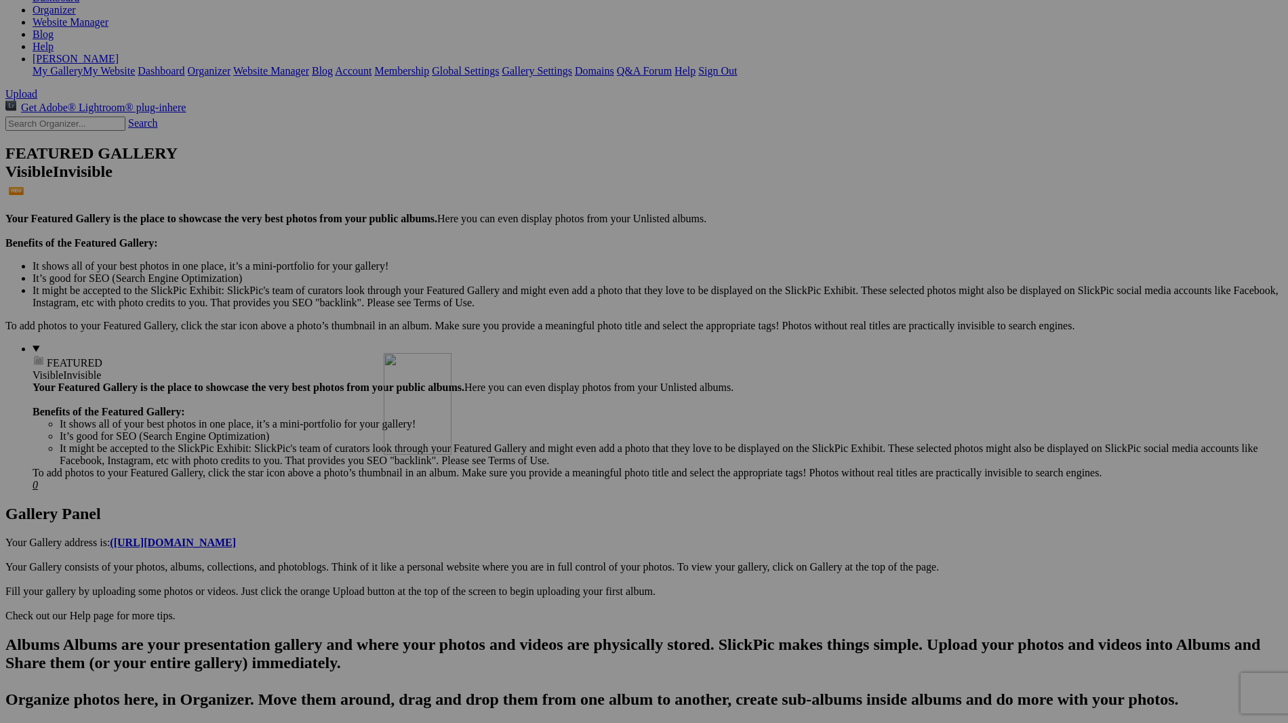
drag, startPoint x: 393, startPoint y: 212, endPoint x: 579, endPoint y: 471, distance: 318.6
drag, startPoint x: 612, startPoint y: 583, endPoint x: 625, endPoint y: 586, distance: 13.3
drag, startPoint x: 621, startPoint y: 581, endPoint x: 700, endPoint y: 586, distance: 79.4
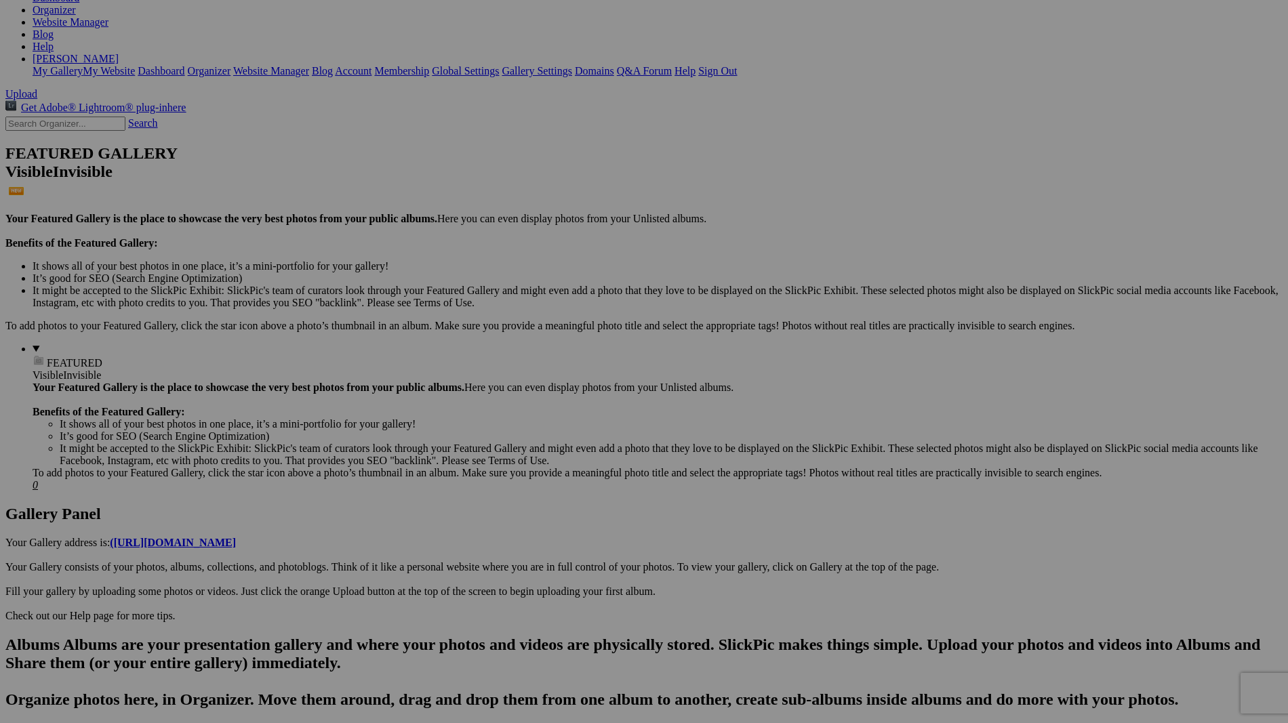
type input "Skogafoss"
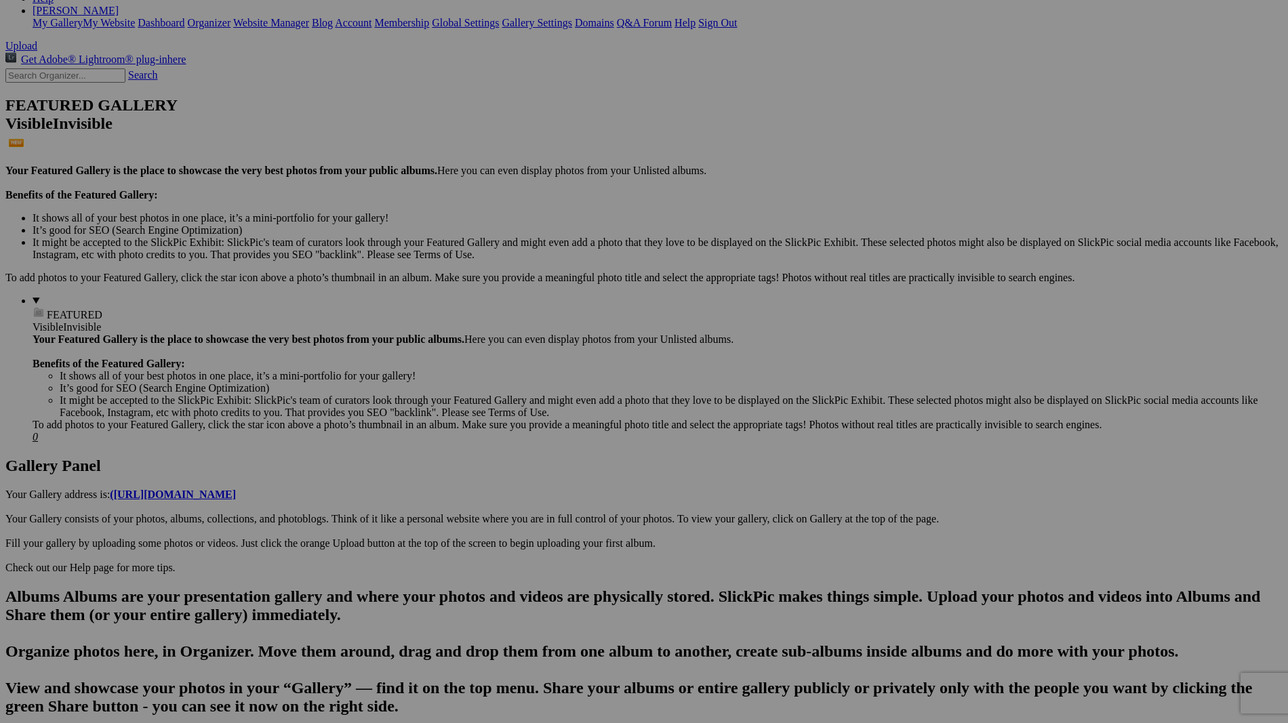
scroll to position [384, 0]
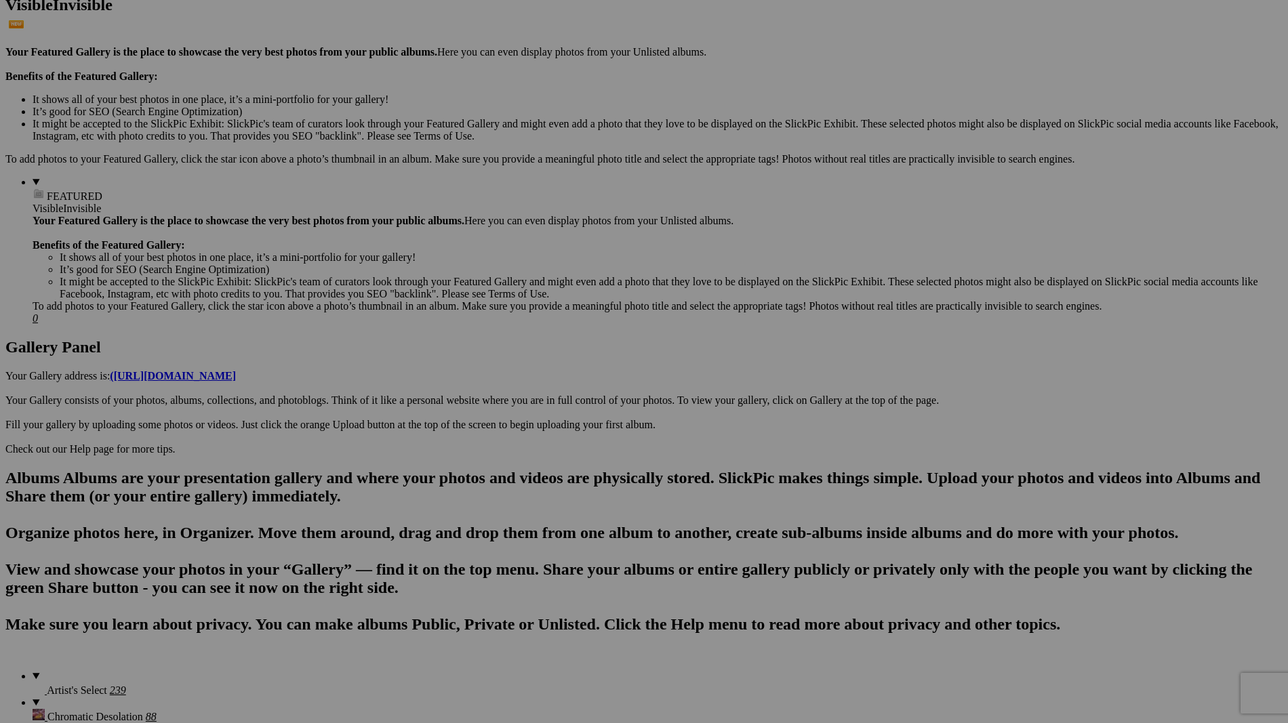
drag, startPoint x: 390, startPoint y: 199, endPoint x: 487, endPoint y: 629, distance: 440.5
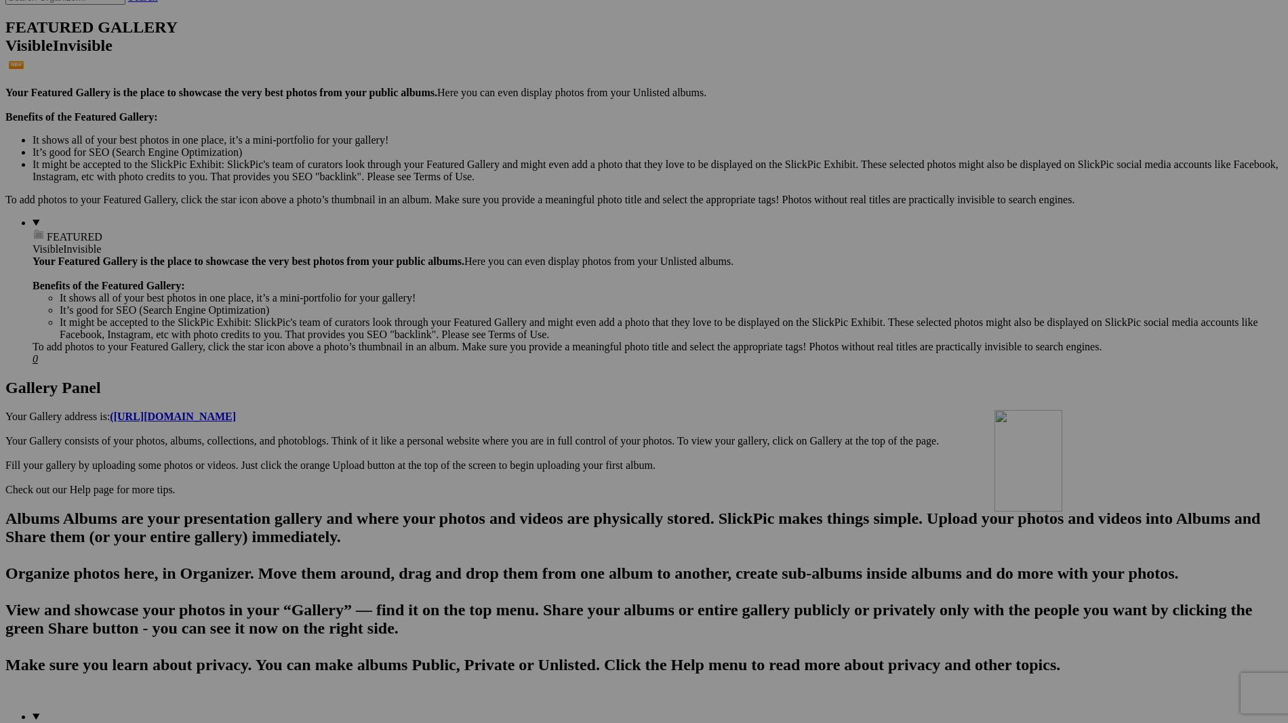
drag, startPoint x: 631, startPoint y: 565, endPoint x: 1189, endPoint y: 528, distance: 559.7
drag, startPoint x: 1084, startPoint y: 629, endPoint x: 1236, endPoint y: 636, distance: 152.7
type input "Sculpted by Fire"
